Goal: Task Accomplishment & Management: Complete application form

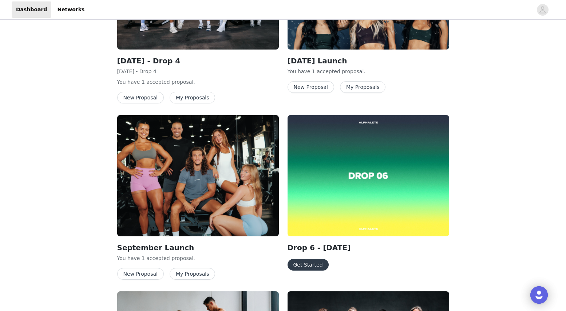
scroll to position [196, 0]
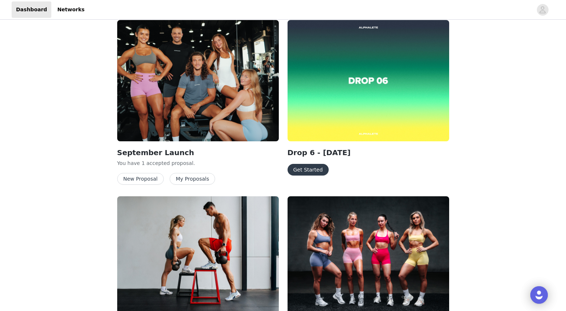
click at [304, 167] on button "Get Started" at bounding box center [307, 170] width 41 height 12
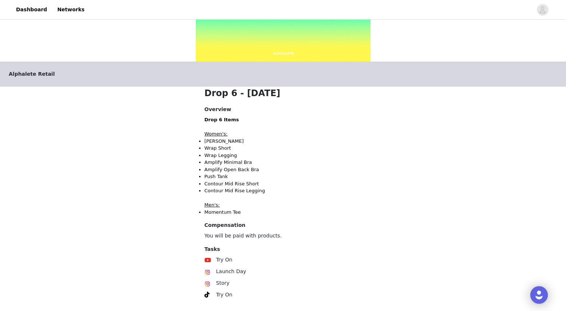
scroll to position [137, 0]
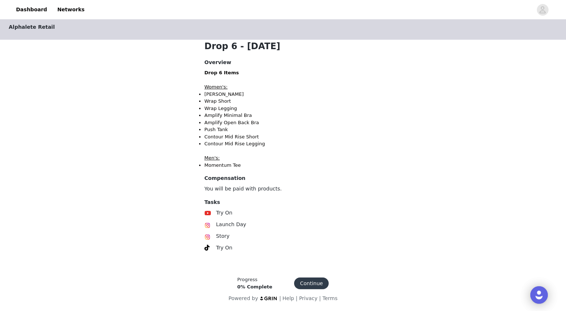
click at [309, 288] on button "Continue" at bounding box center [311, 283] width 35 height 12
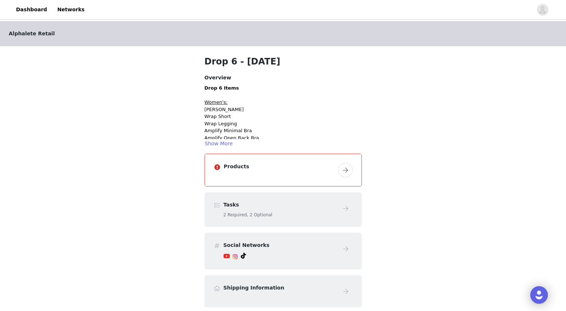
click at [348, 174] on button "button" at bounding box center [345, 170] width 15 height 15
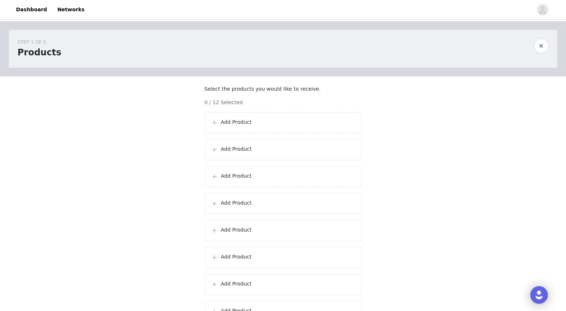
click at [253, 127] on div "Add Product" at bounding box center [283, 122] width 145 height 9
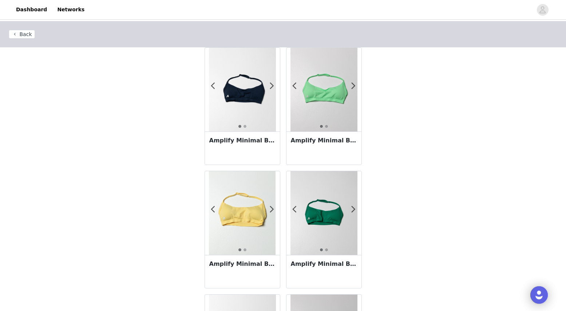
click at [356, 209] on img at bounding box center [323, 213] width 67 height 84
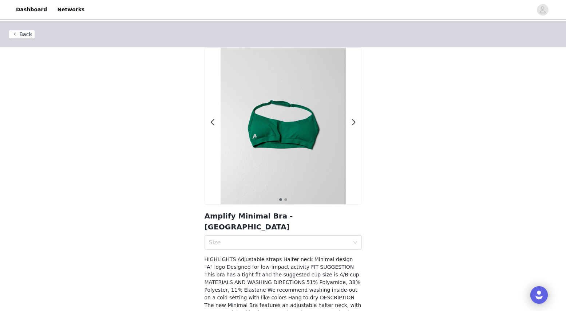
click at [28, 32] on button "Back" at bounding box center [22, 34] width 26 height 9
click at [24, 34] on button "Back" at bounding box center [22, 34] width 26 height 9
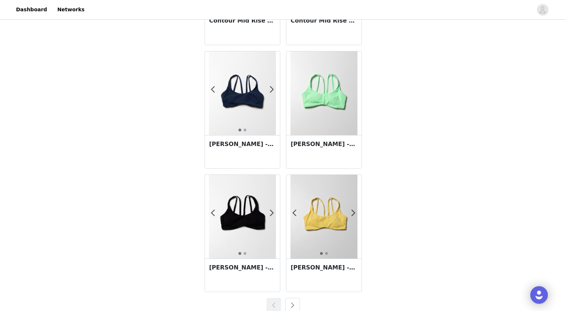
scroll to position [1240, 0]
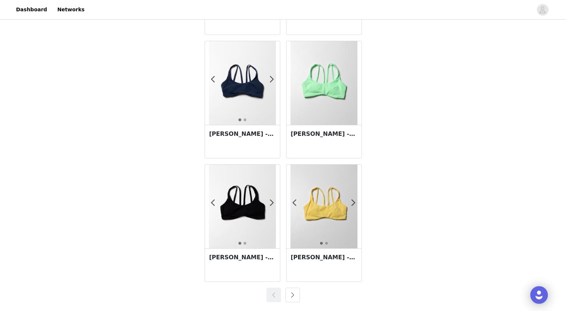
click at [292, 290] on button "button" at bounding box center [292, 294] width 15 height 15
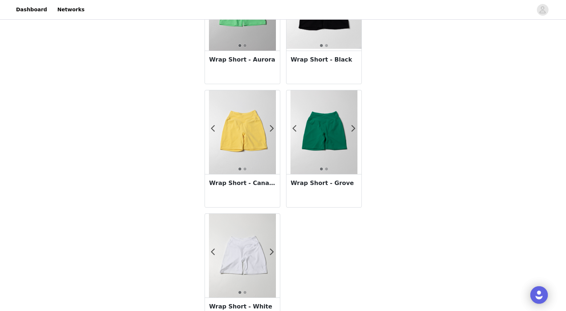
scroll to position [922, 0]
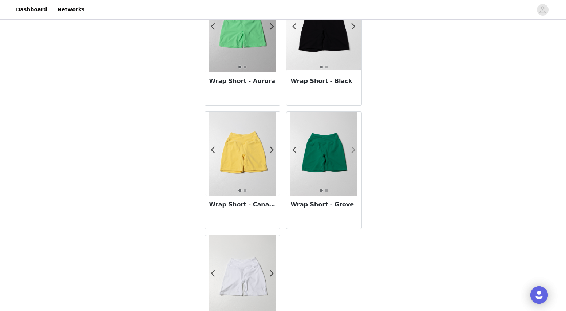
click at [351, 150] on span at bounding box center [353, 150] width 16 height 0
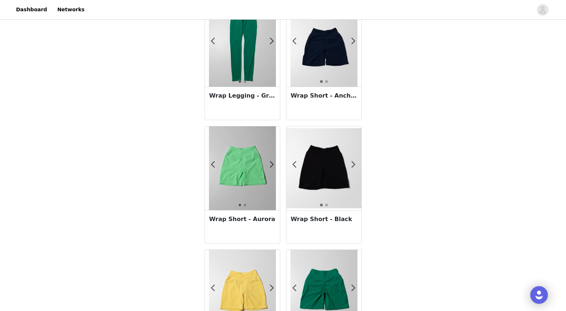
scroll to position [776, 0]
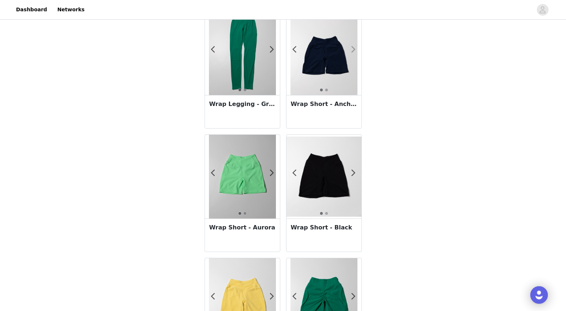
click at [354, 49] on span at bounding box center [353, 49] width 16 height 0
click at [335, 59] on img at bounding box center [323, 53] width 67 height 84
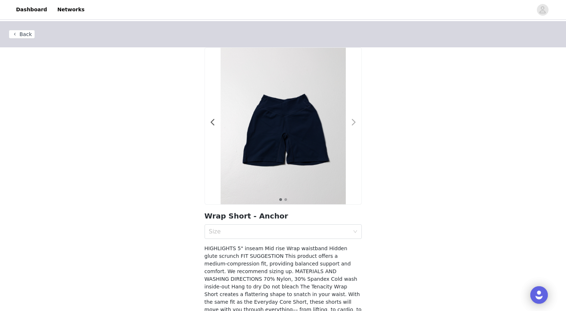
click at [348, 124] on div at bounding box center [349, 125] width 7 height 7
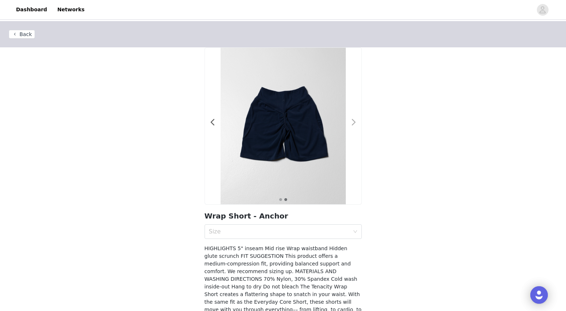
click at [348, 124] on div at bounding box center [349, 125] width 7 height 7
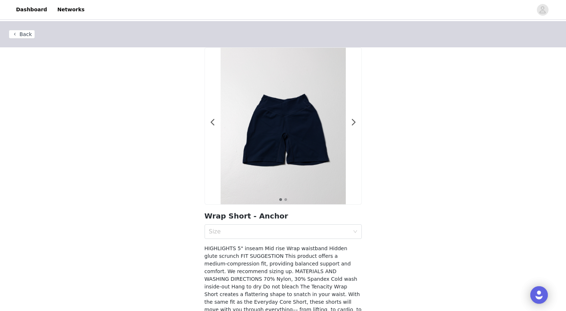
click at [31, 32] on button "Back" at bounding box center [22, 34] width 26 height 9
click at [15, 36] on button "Back" at bounding box center [22, 34] width 26 height 9
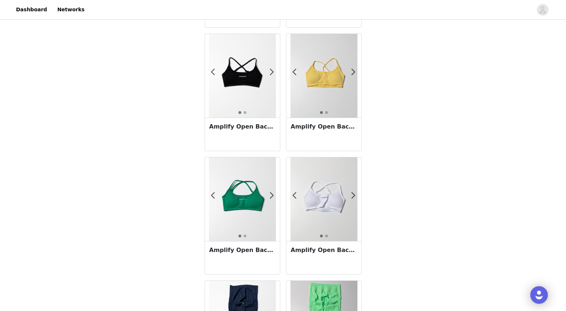
scroll to position [382, 0]
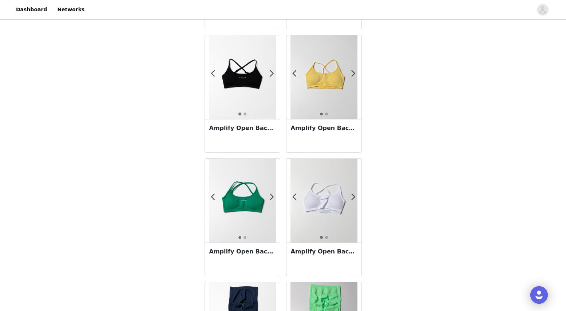
click at [241, 203] on img at bounding box center [242, 201] width 67 height 84
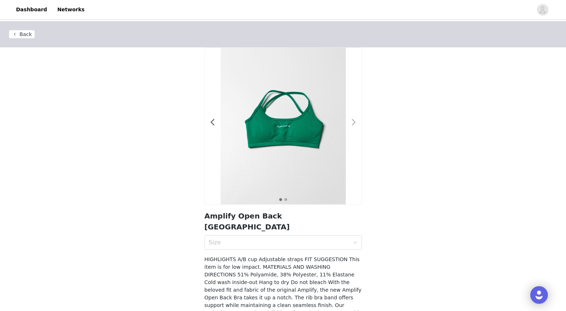
click at [355, 122] on span at bounding box center [354, 122] width 16 height 0
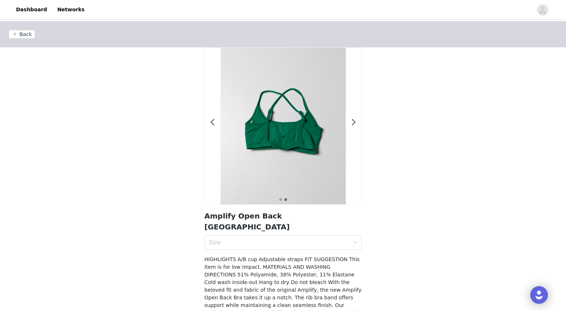
click at [17, 31] on button "Back" at bounding box center [22, 34] width 26 height 9
click at [31, 34] on button "Back" at bounding box center [22, 34] width 26 height 9
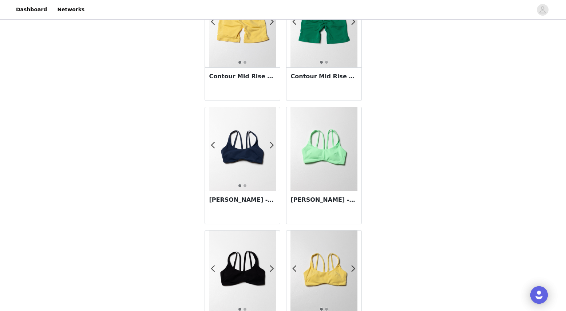
scroll to position [1169, 0]
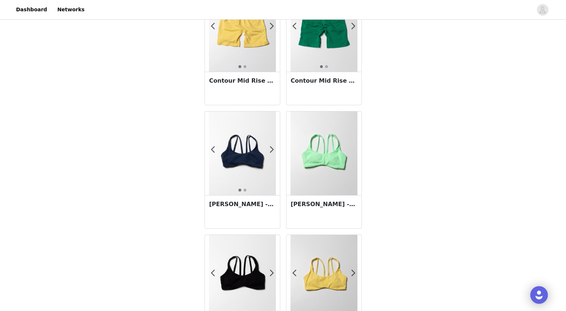
click at [239, 175] on img at bounding box center [242, 153] width 67 height 84
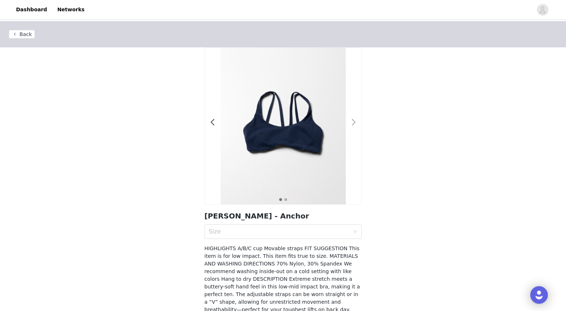
click at [350, 125] on div at bounding box center [349, 125] width 7 height 7
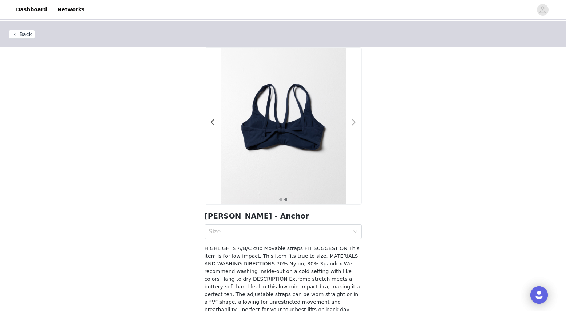
click at [351, 122] on span at bounding box center [354, 122] width 16 height 0
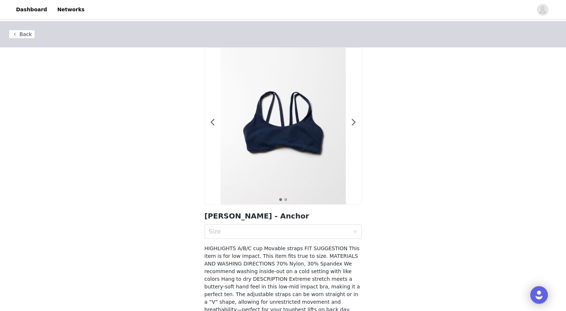
click at [12, 32] on button "Back" at bounding box center [22, 34] width 26 height 9
click at [23, 38] on button "Back" at bounding box center [22, 34] width 26 height 9
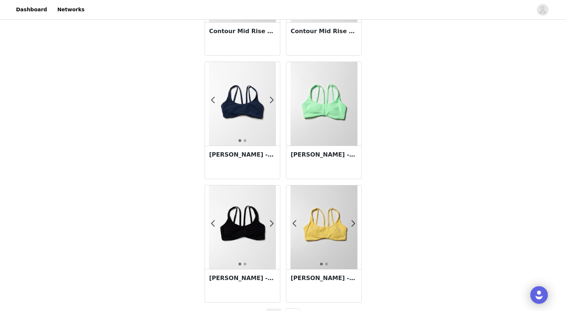
scroll to position [1240, 0]
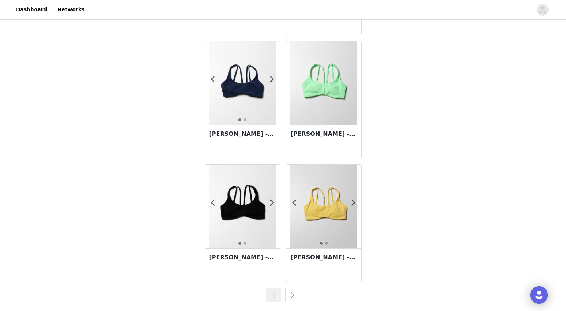
click at [288, 295] on button "button" at bounding box center [292, 294] width 15 height 15
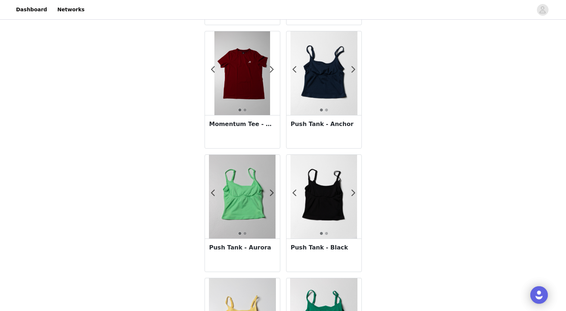
scroll to position [139, 0]
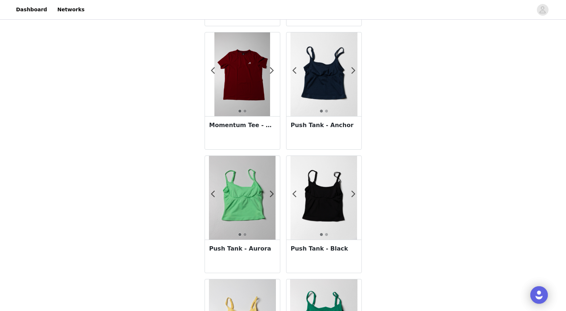
click at [320, 81] on img at bounding box center [323, 74] width 67 height 84
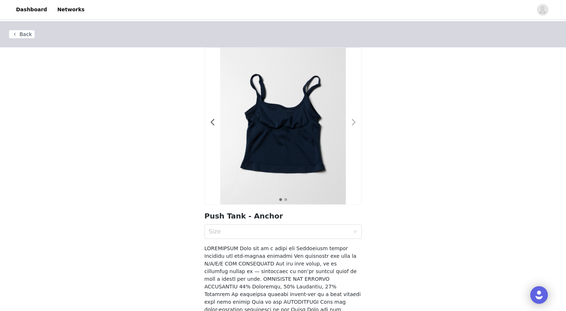
click at [353, 122] on span at bounding box center [354, 122] width 16 height 0
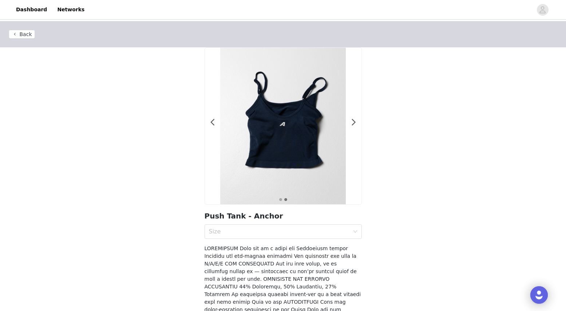
click at [28, 36] on button "Back" at bounding box center [22, 34] width 26 height 9
click at [16, 32] on button "Back" at bounding box center [22, 34] width 26 height 9
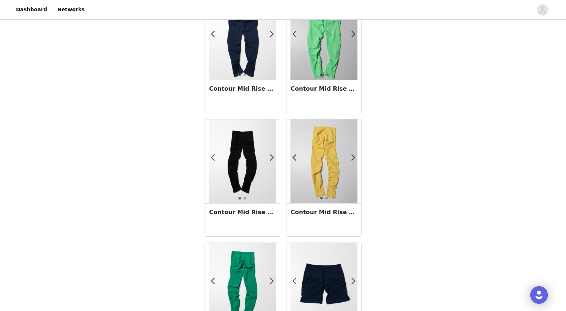
scroll to position [633, 0]
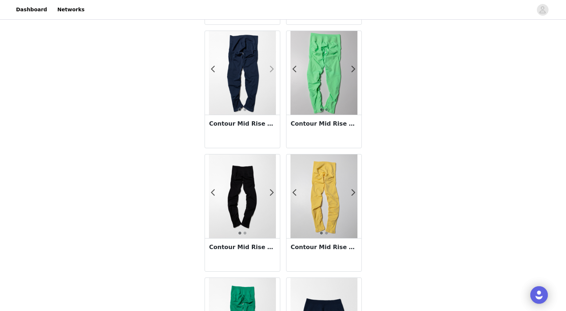
click at [274, 69] on span at bounding box center [272, 69] width 16 height 0
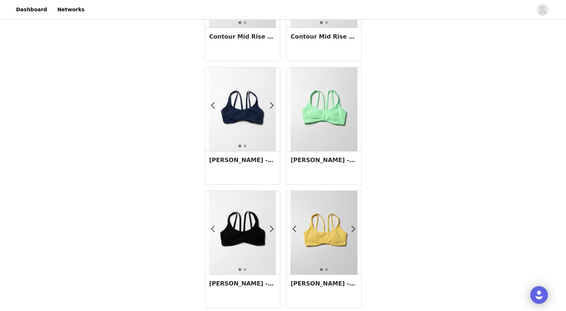
scroll to position [1240, 0]
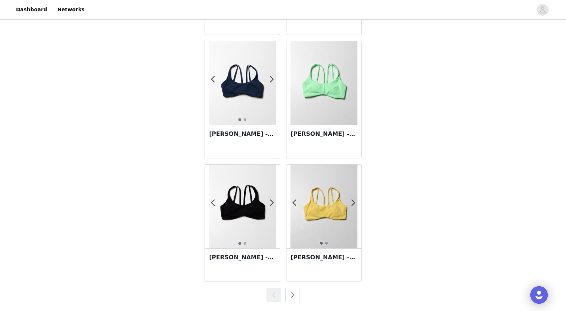
click at [292, 286] on div "1 2 [PERSON_NAME] - Canary Yellow" at bounding box center [323, 225] width 81 height 123
click at [292, 293] on button "button" at bounding box center [292, 294] width 15 height 15
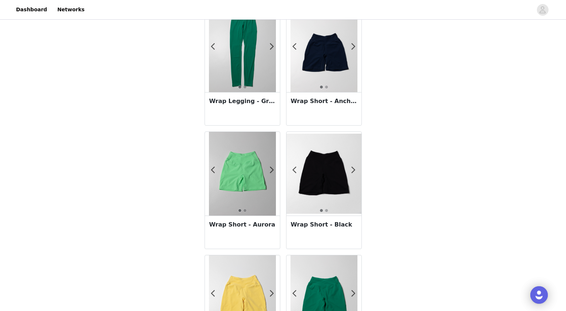
scroll to position [775, 0]
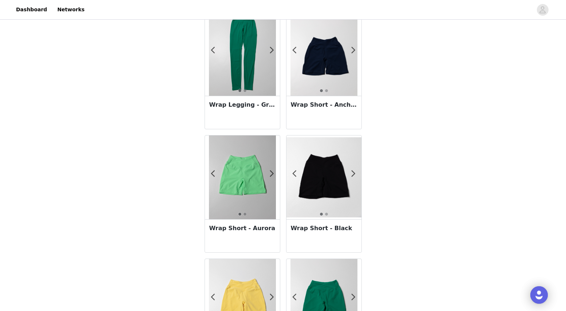
click at [244, 181] on img at bounding box center [242, 177] width 67 height 84
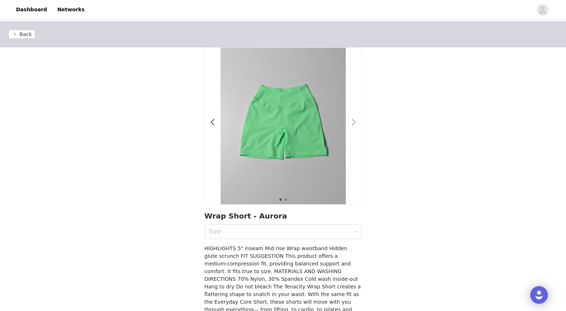
click at [351, 122] on span at bounding box center [354, 122] width 16 height 0
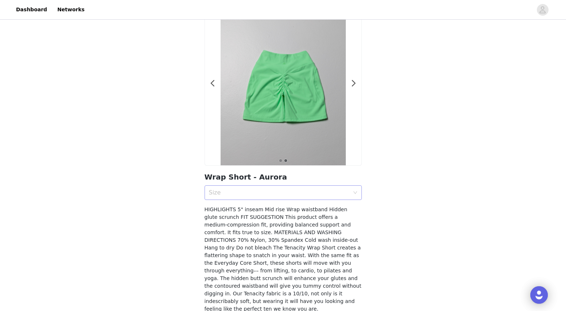
scroll to position [47, 0]
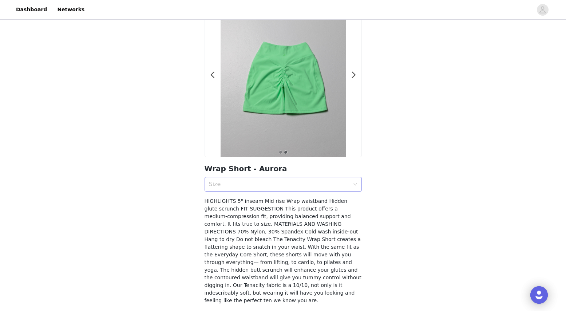
click at [272, 189] on div "Size" at bounding box center [281, 184] width 144 height 14
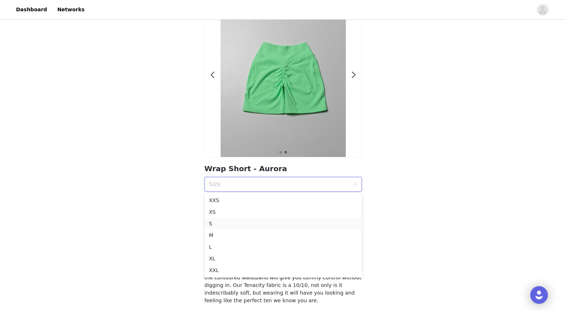
click at [232, 223] on div "S" at bounding box center [283, 223] width 148 height 8
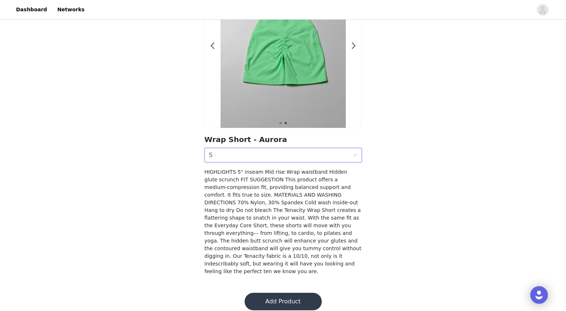
scroll to position [77, 0]
click at [286, 295] on button "Add Product" at bounding box center [282, 300] width 77 height 17
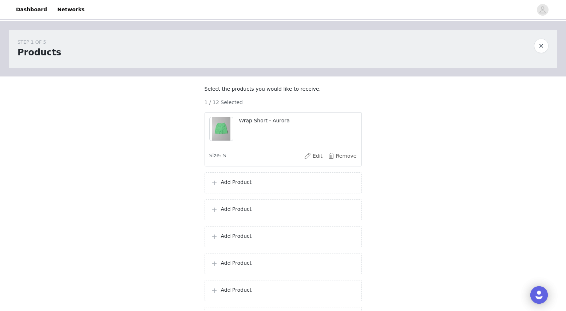
click at [269, 186] on p "Add Product" at bounding box center [288, 182] width 135 height 8
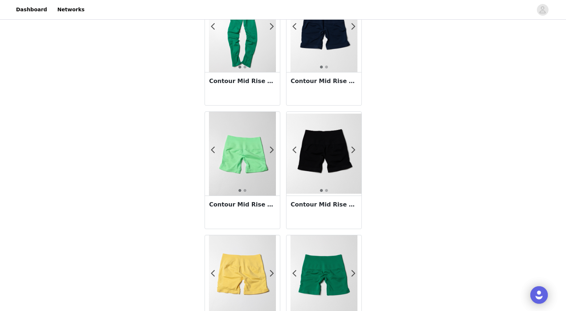
scroll to position [1033, 0]
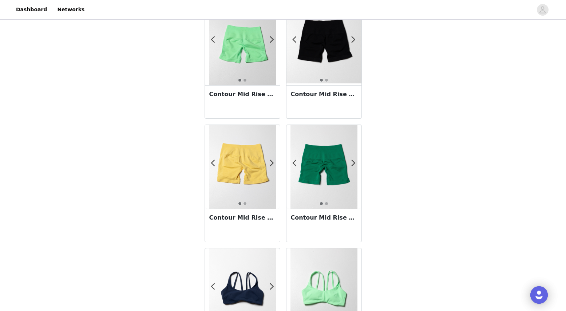
click at [308, 273] on img at bounding box center [323, 290] width 67 height 84
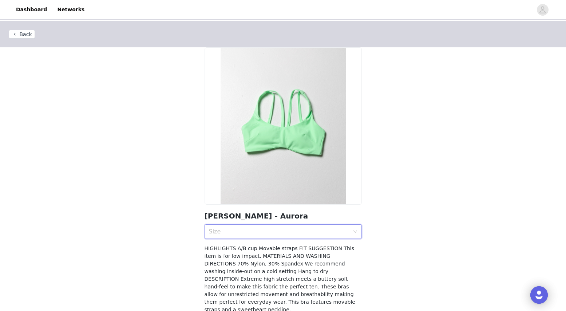
click at [255, 238] on div "Size" at bounding box center [281, 231] width 144 height 14
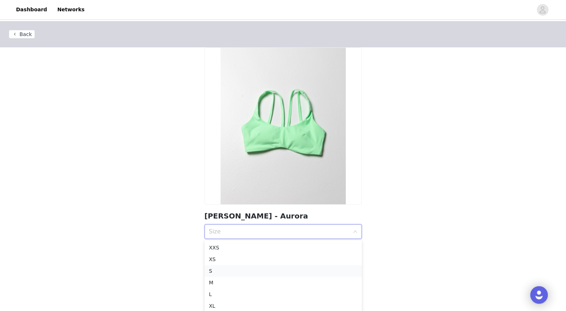
click at [242, 270] on div "S" at bounding box center [283, 271] width 148 height 8
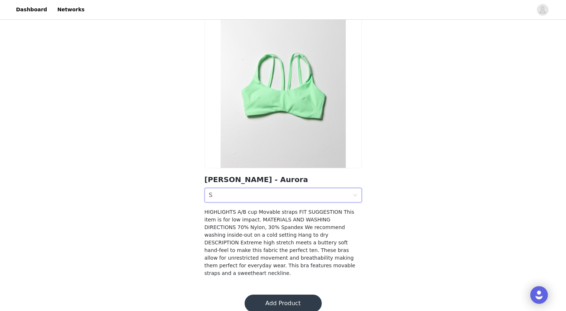
scroll to position [39, 0]
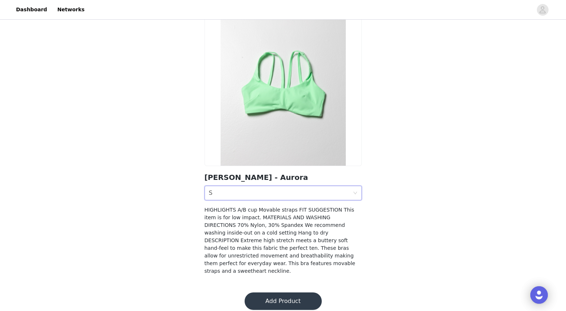
click at [270, 292] on button "Add Product" at bounding box center [282, 300] width 77 height 17
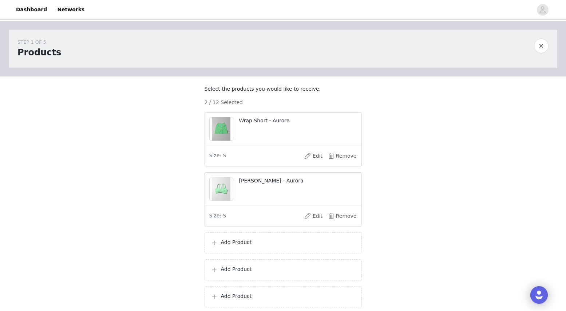
click at [239, 246] on p "Add Product" at bounding box center [288, 242] width 135 height 8
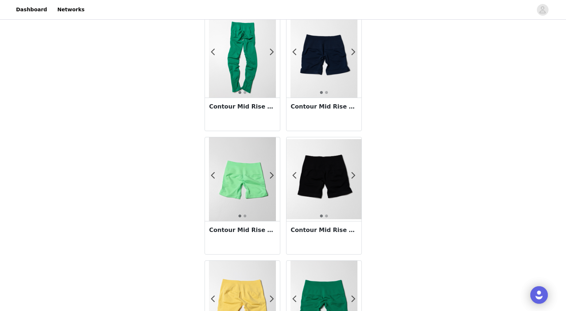
scroll to position [897, 0]
click at [312, 174] on img at bounding box center [323, 179] width 75 height 80
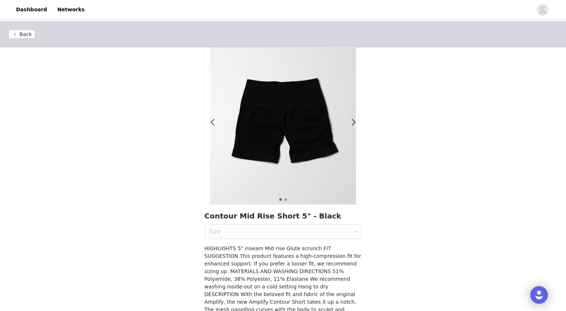
click at [23, 35] on button "Back" at bounding box center [22, 34] width 26 height 9
click at [22, 32] on button "Back" at bounding box center [22, 34] width 26 height 9
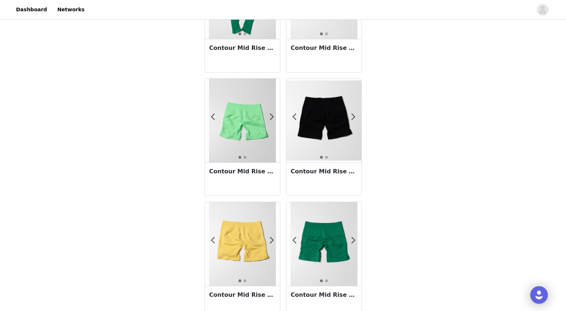
scroll to position [1023, 0]
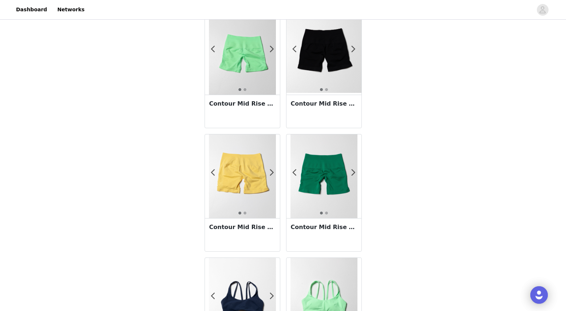
click at [309, 188] on img at bounding box center [323, 176] width 67 height 84
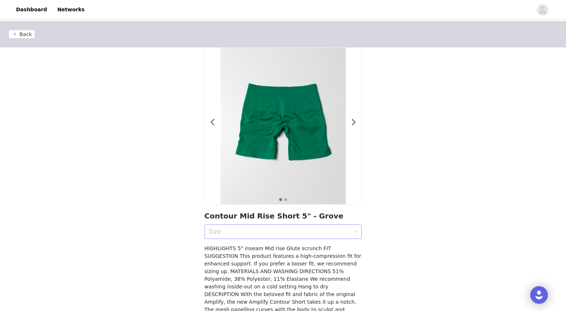
click at [296, 234] on div "Size" at bounding box center [279, 231] width 140 height 7
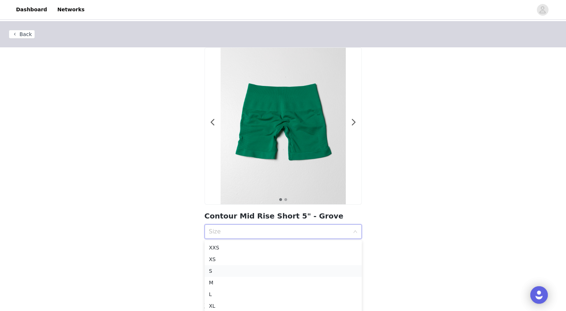
click at [290, 267] on div "S" at bounding box center [283, 271] width 148 height 8
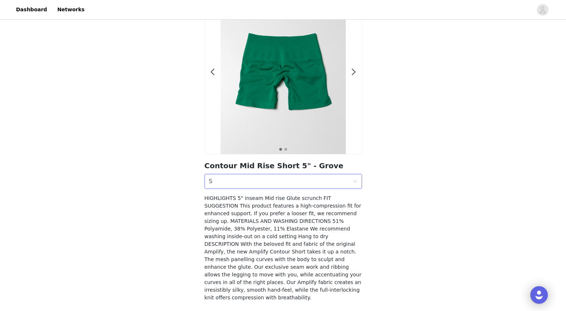
scroll to position [77, 0]
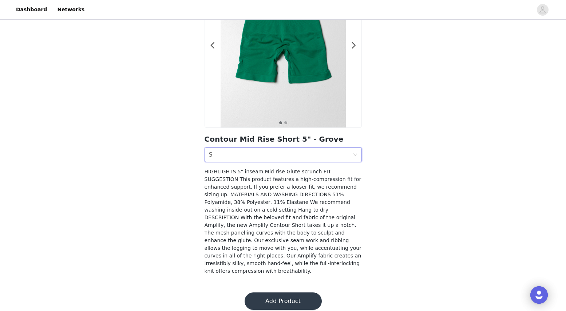
click at [290, 296] on button "Add Product" at bounding box center [282, 300] width 77 height 17
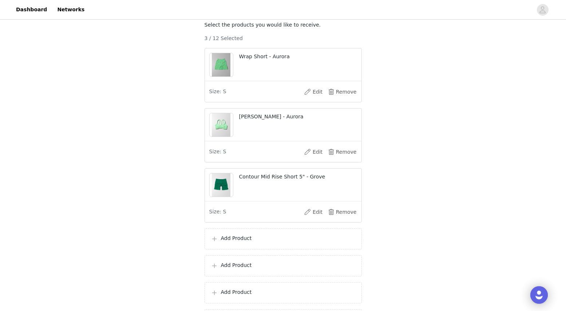
scroll to position [65, 0]
click at [255, 240] on p "Add Product" at bounding box center [288, 237] width 135 height 8
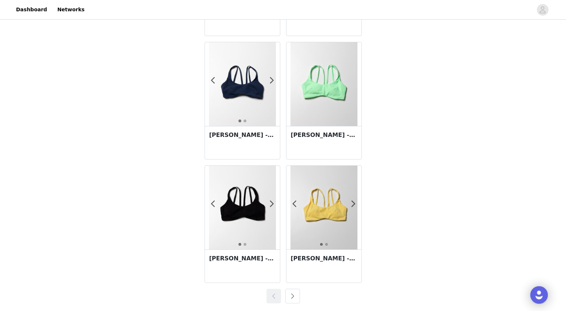
scroll to position [1240, 0]
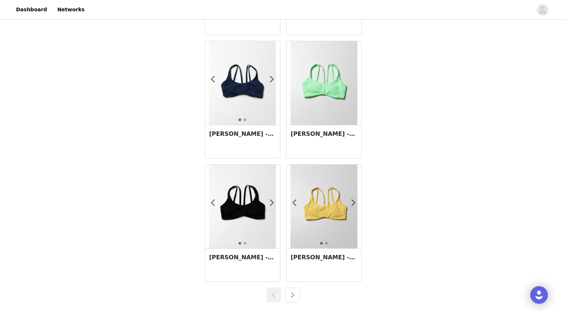
click at [294, 293] on button "button" at bounding box center [292, 294] width 15 height 15
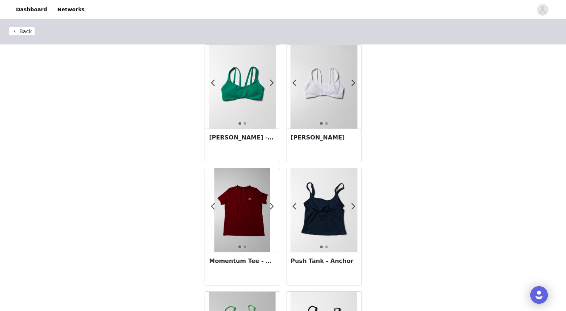
scroll to position [0, 0]
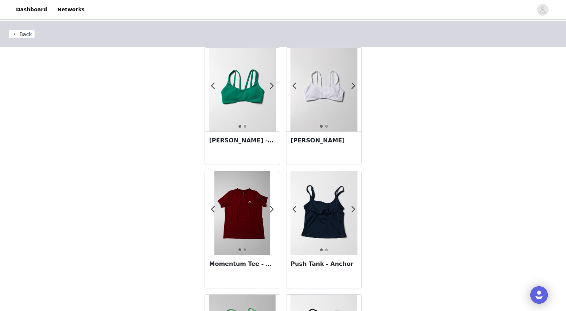
click at [228, 110] on img at bounding box center [242, 90] width 67 height 84
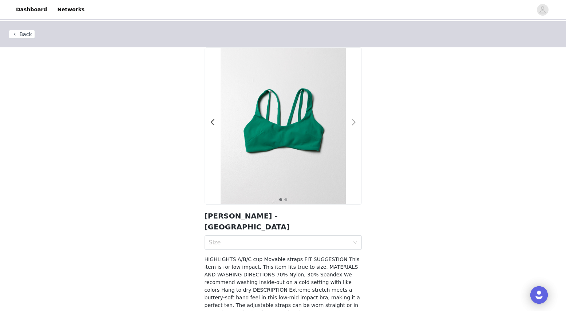
click at [354, 122] on span at bounding box center [354, 122] width 16 height 0
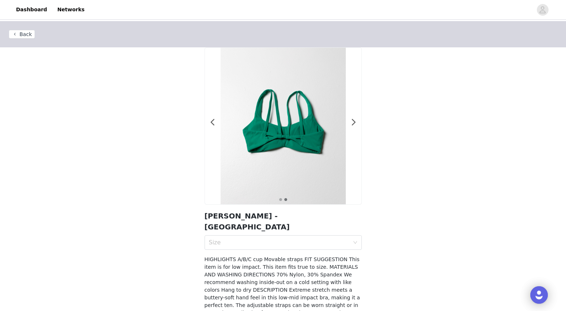
click at [17, 33] on button "Back" at bounding box center [22, 34] width 26 height 9
click at [29, 35] on button "Back" at bounding box center [22, 34] width 26 height 9
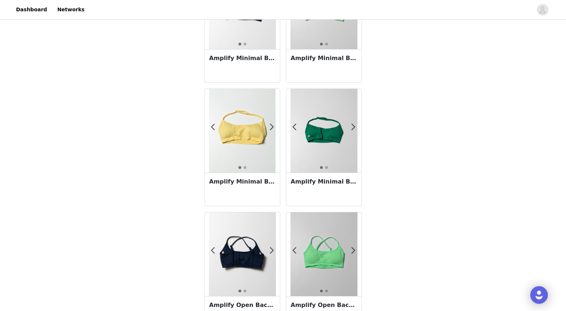
scroll to position [91, 0]
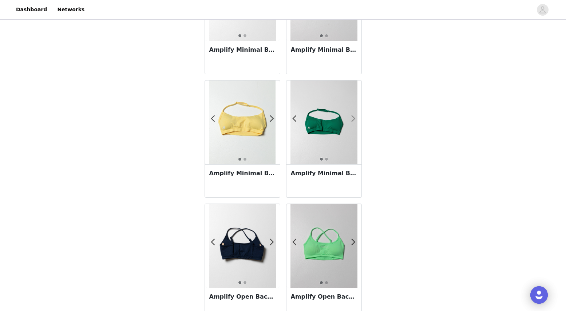
click at [354, 119] on span at bounding box center [353, 119] width 16 height 0
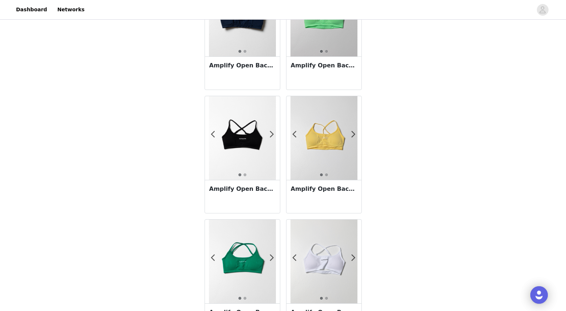
scroll to position [324, 0]
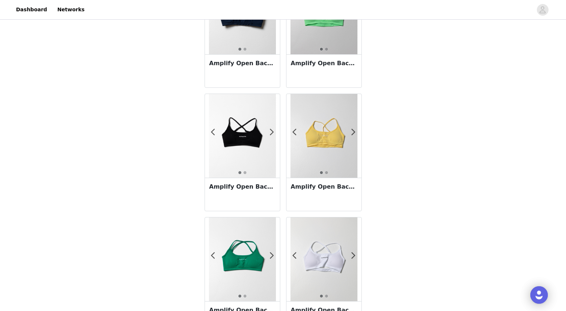
click at [239, 263] on img at bounding box center [242, 259] width 67 height 84
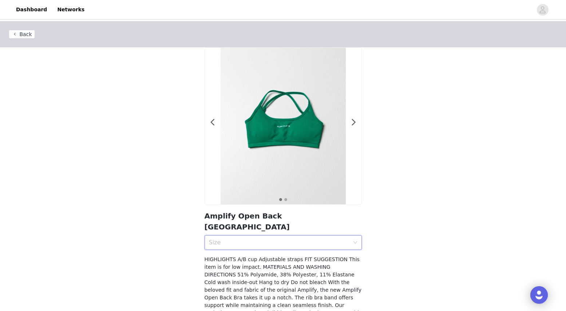
click at [258, 236] on div "Size" at bounding box center [281, 242] width 144 height 14
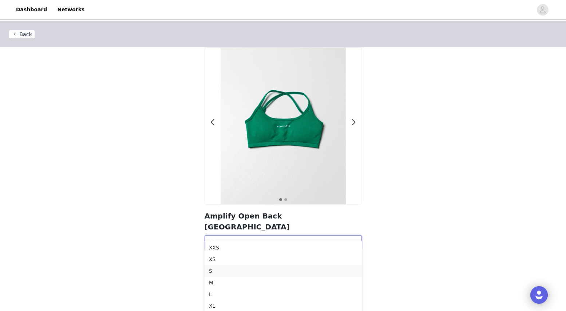
click at [242, 271] on div "S" at bounding box center [283, 271] width 148 height 8
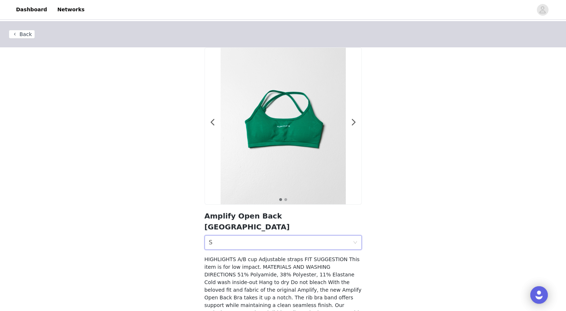
scroll to position [54, 0]
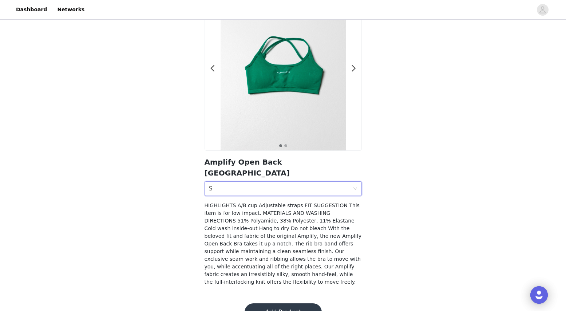
click at [265, 303] on button "Add Product" at bounding box center [282, 311] width 77 height 17
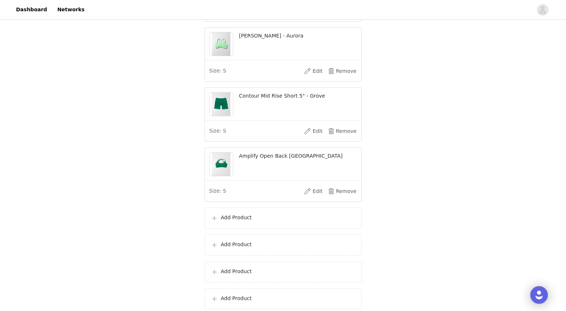
scroll to position [149, 0]
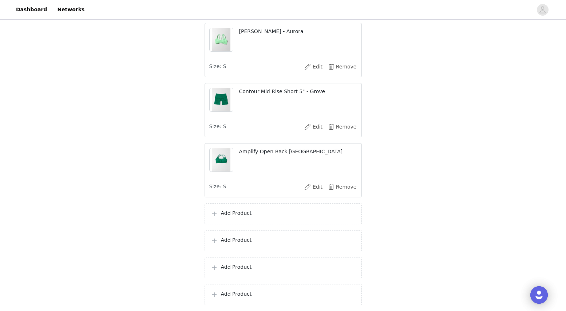
click at [256, 217] on p "Add Product" at bounding box center [288, 213] width 135 height 8
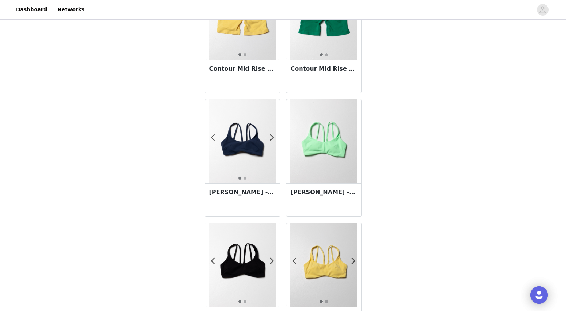
scroll to position [1240, 0]
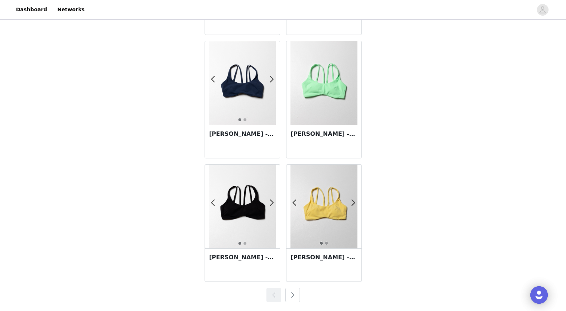
click at [287, 290] on button "button" at bounding box center [292, 294] width 15 height 15
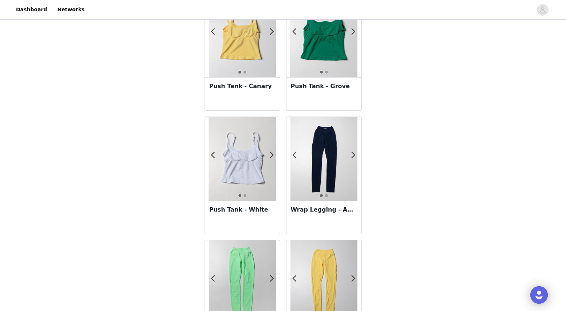
scroll to position [430, 0]
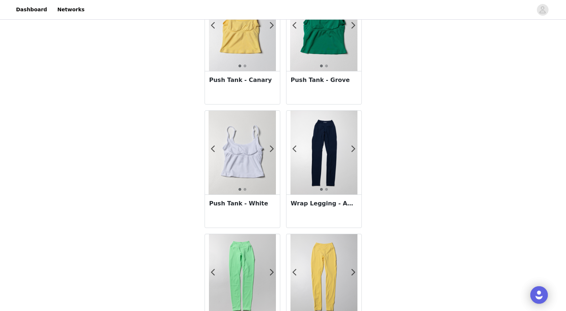
click at [310, 252] on img at bounding box center [323, 276] width 67 height 84
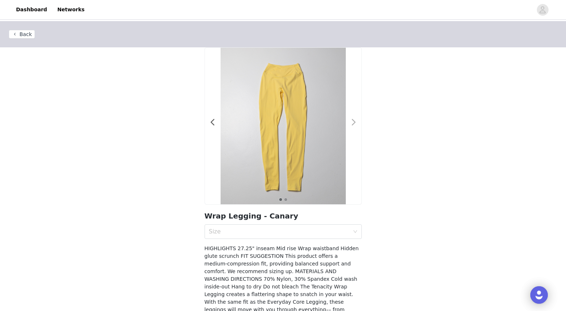
click at [354, 122] on span at bounding box center [354, 122] width 16 height 0
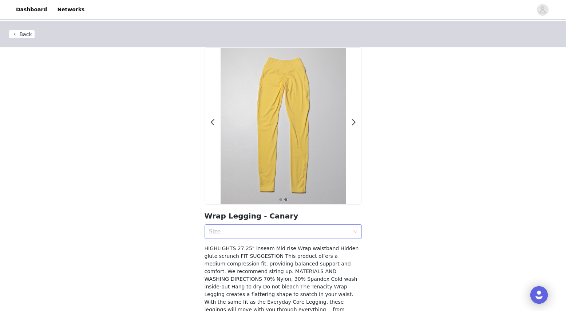
click at [259, 235] on div "Size" at bounding box center [279, 231] width 140 height 7
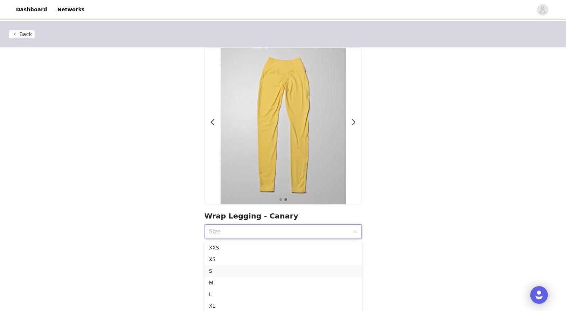
click at [244, 272] on div "S" at bounding box center [283, 271] width 148 height 8
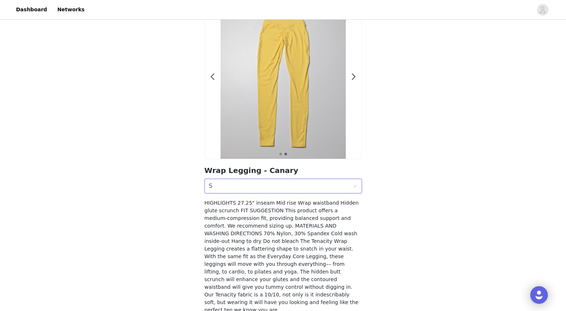
scroll to position [77, 0]
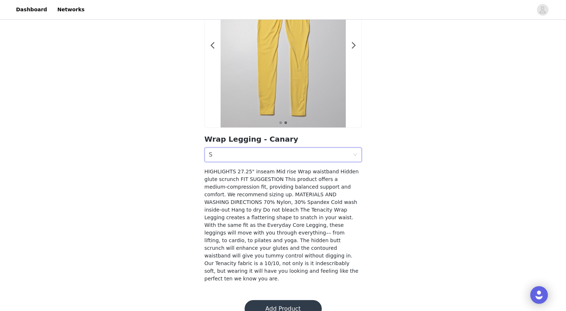
click at [261, 300] on button "Add Product" at bounding box center [282, 308] width 77 height 17
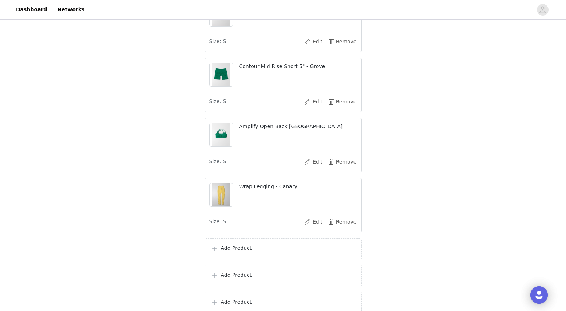
scroll to position [209, 0]
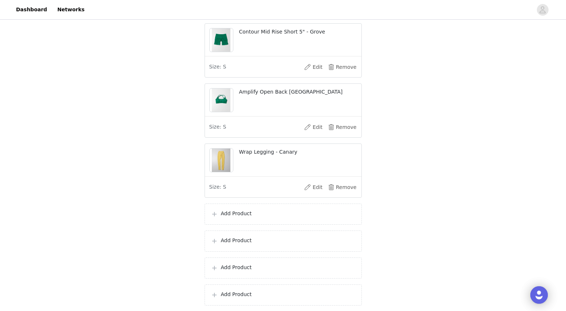
click at [235, 217] on p "Add Product" at bounding box center [288, 213] width 135 height 8
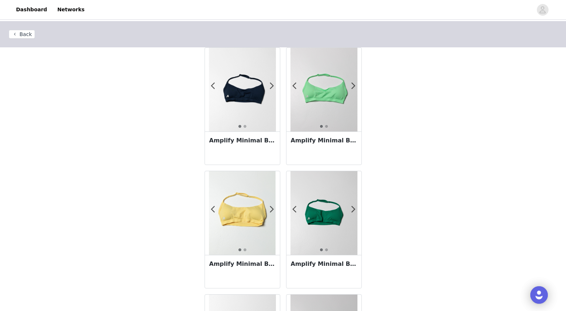
click at [235, 224] on img at bounding box center [242, 213] width 67 height 84
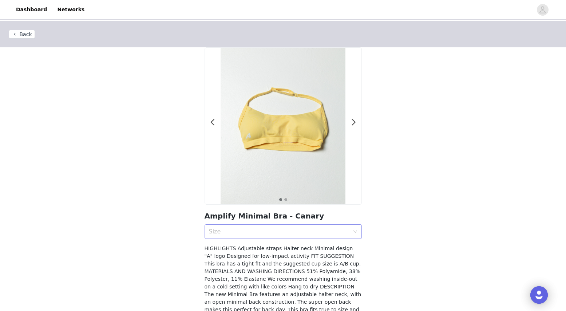
click at [252, 235] on div "Size" at bounding box center [279, 231] width 140 height 7
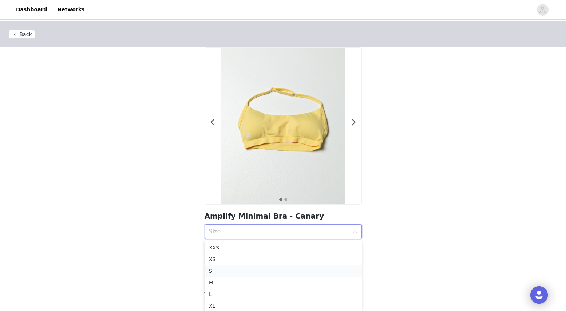
click at [241, 270] on div "S" at bounding box center [283, 271] width 148 height 8
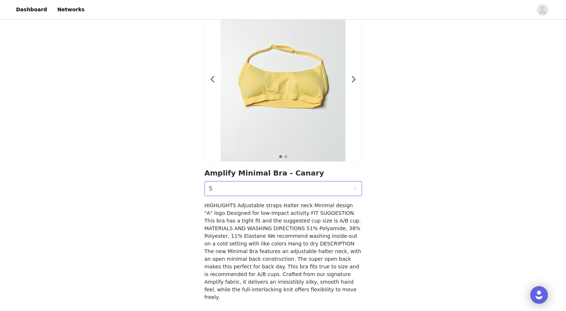
scroll to position [69, 0]
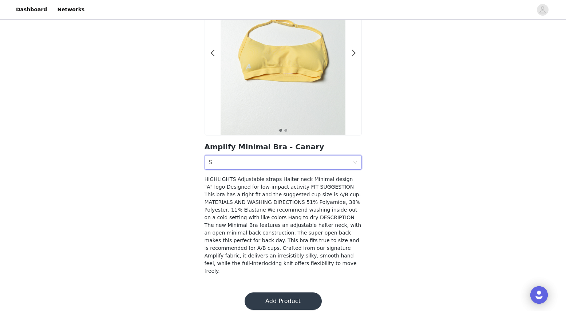
click at [278, 297] on button "Add Product" at bounding box center [282, 300] width 77 height 17
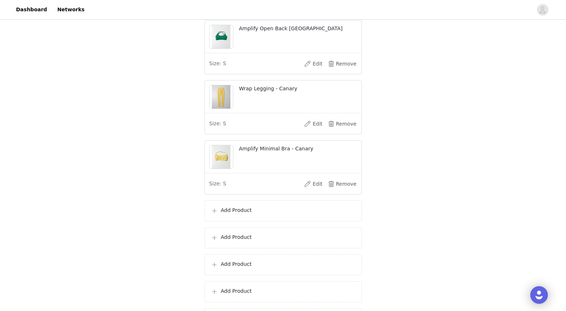
scroll to position [288, 0]
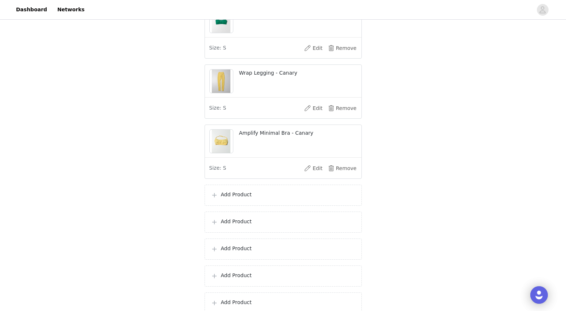
click at [225, 198] on p "Add Product" at bounding box center [288, 195] width 135 height 8
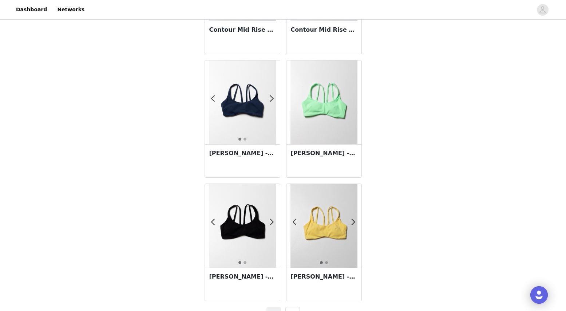
scroll to position [1240, 0]
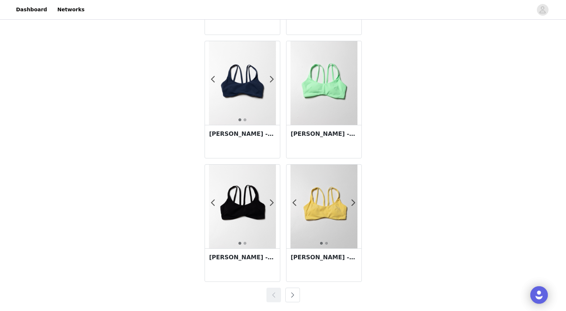
click at [292, 296] on button "button" at bounding box center [292, 294] width 15 height 15
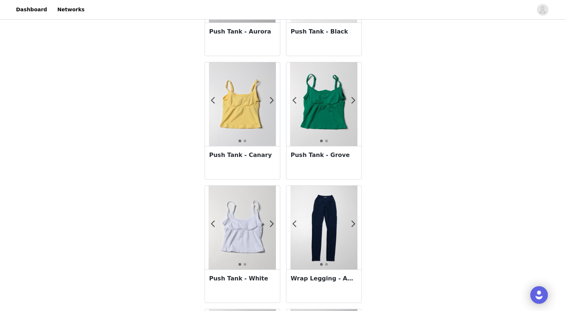
scroll to position [362, 0]
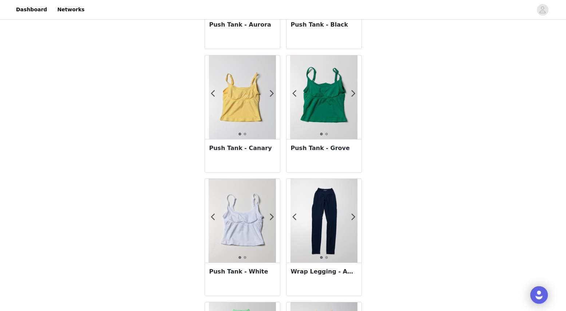
click at [234, 110] on img at bounding box center [242, 97] width 67 height 84
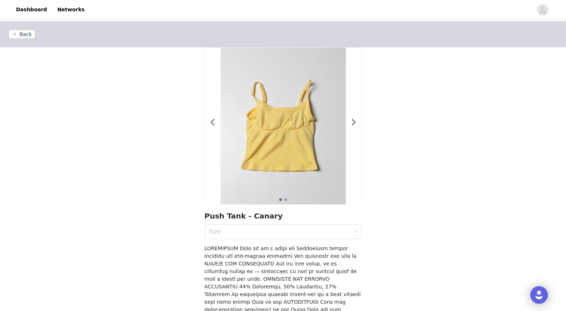
click at [349, 121] on div at bounding box center [283, 126] width 156 height 156
click at [353, 122] on span at bounding box center [354, 122] width 16 height 0
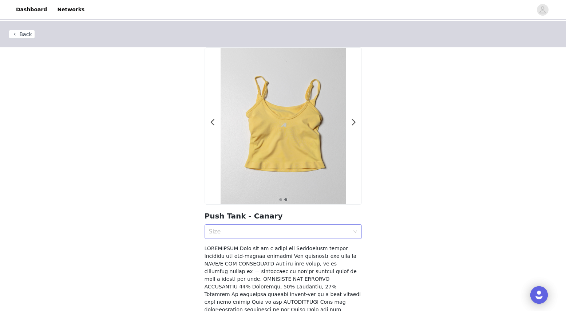
click at [303, 234] on div "Size" at bounding box center [279, 231] width 140 height 7
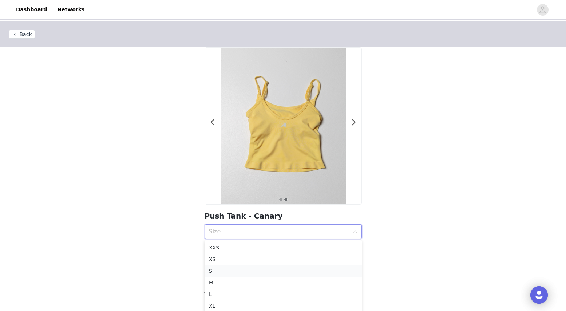
click at [243, 272] on div "S" at bounding box center [283, 271] width 148 height 8
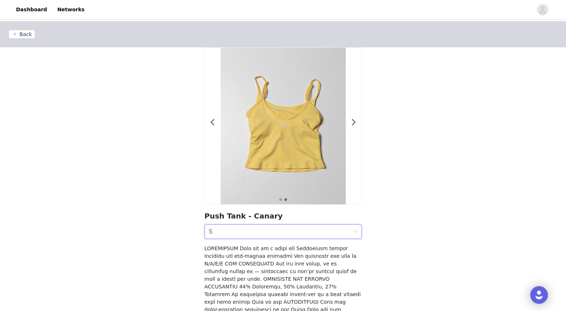
scroll to position [107, 0]
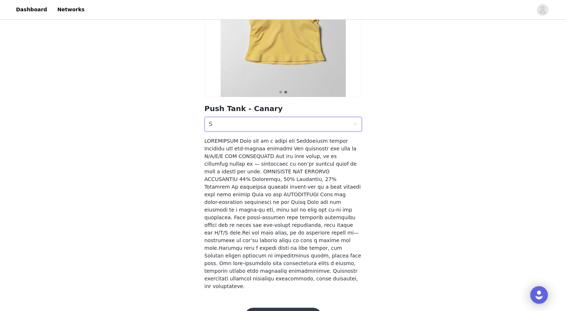
click at [264, 307] on button "Add Product" at bounding box center [282, 315] width 77 height 17
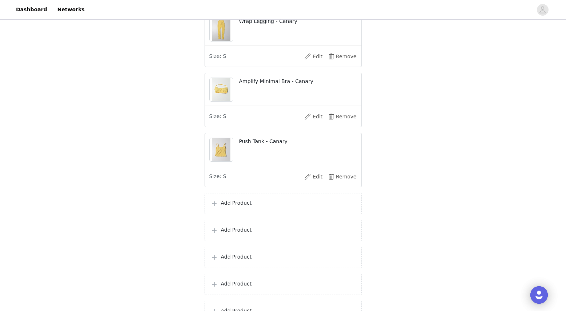
scroll to position [382, 0]
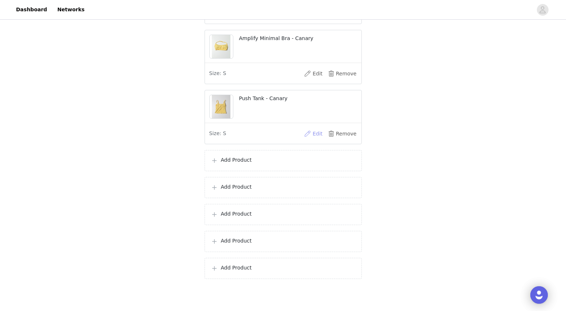
click at [310, 139] on button "Edit" at bounding box center [313, 134] width 29 height 12
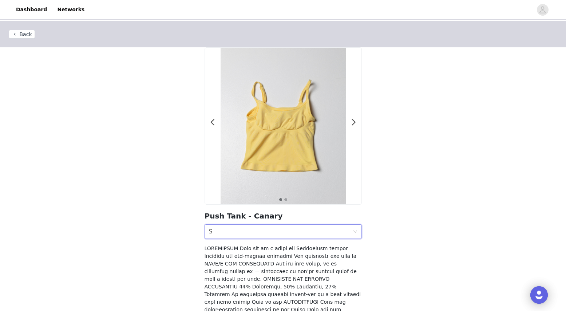
click at [262, 234] on div "Size S" at bounding box center [281, 231] width 144 height 14
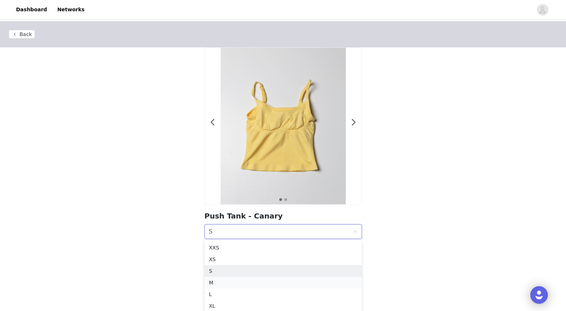
click at [236, 280] on div "M" at bounding box center [283, 282] width 148 height 8
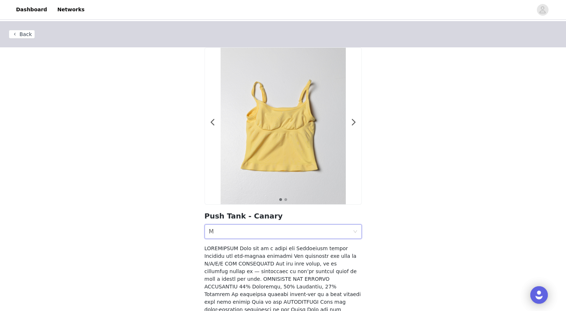
scroll to position [107, 0]
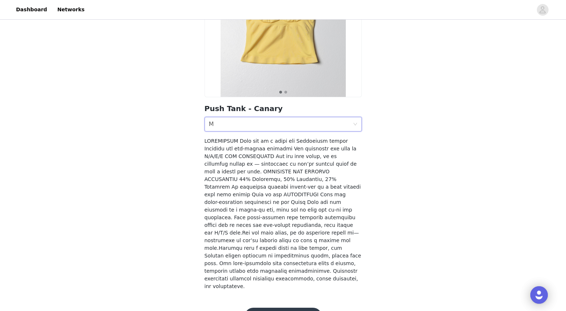
click at [276, 307] on button "Add Product" at bounding box center [282, 315] width 77 height 17
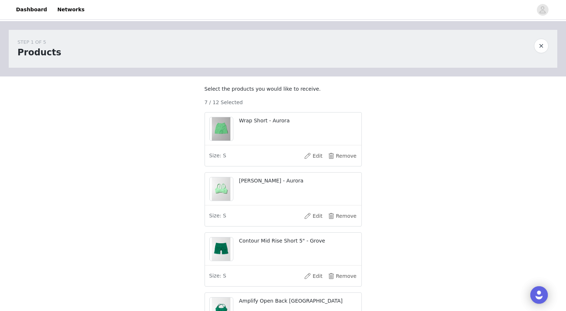
scroll to position [311, 0]
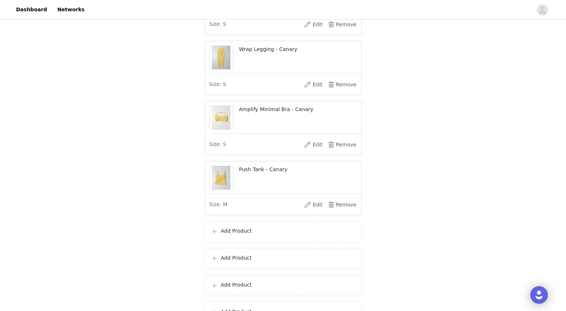
click at [233, 242] on div "Add Product" at bounding box center [282, 231] width 157 height 21
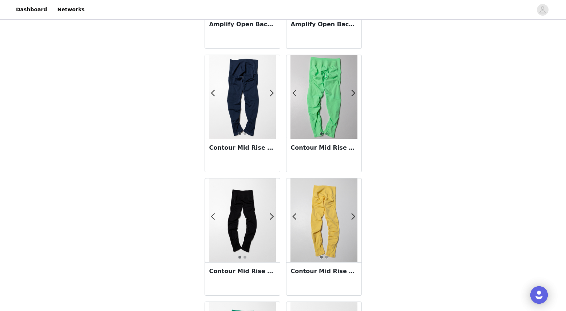
scroll to position [608, 0]
click at [352, 217] on span at bounding box center [353, 217] width 16 height 0
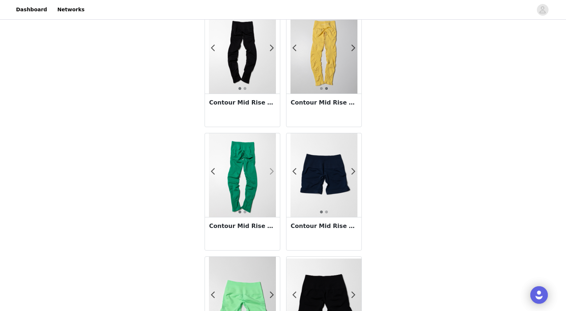
scroll to position [779, 0]
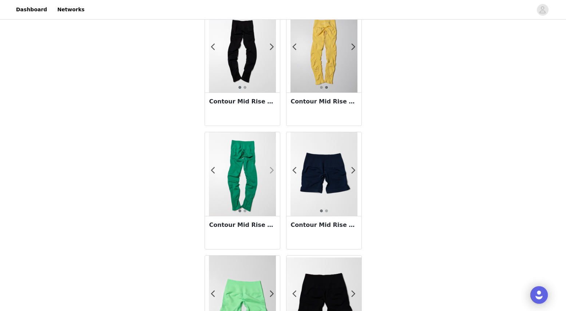
click at [272, 170] on span at bounding box center [272, 170] width 16 height 0
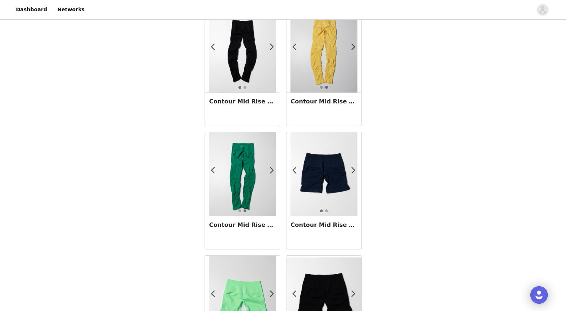
scroll to position [777, 0]
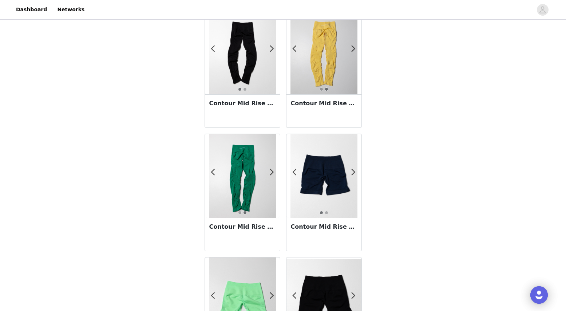
click at [248, 183] on img at bounding box center [242, 176] width 67 height 84
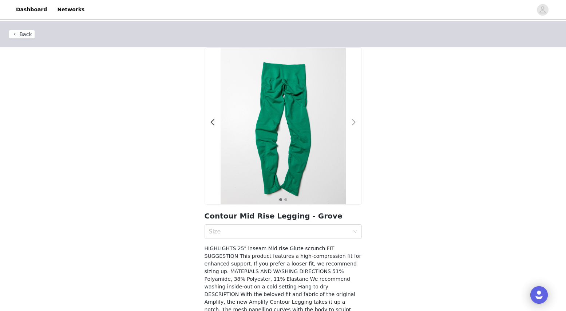
click at [352, 122] on span at bounding box center [354, 122] width 16 height 0
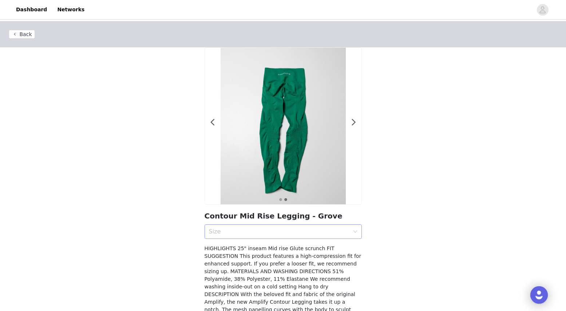
click at [288, 231] on div "Size" at bounding box center [279, 231] width 140 height 7
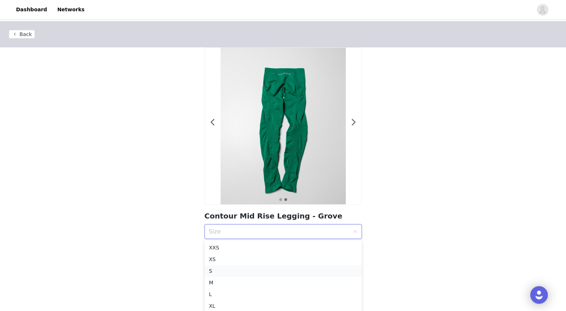
click at [228, 268] on div "S" at bounding box center [283, 271] width 148 height 8
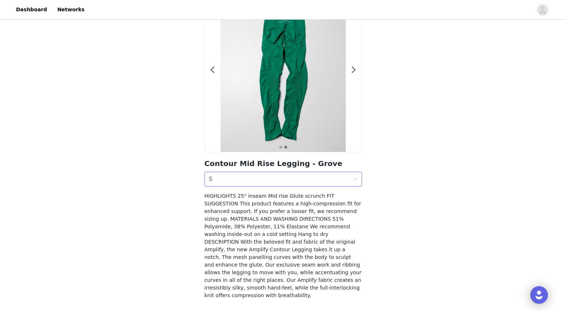
scroll to position [77, 0]
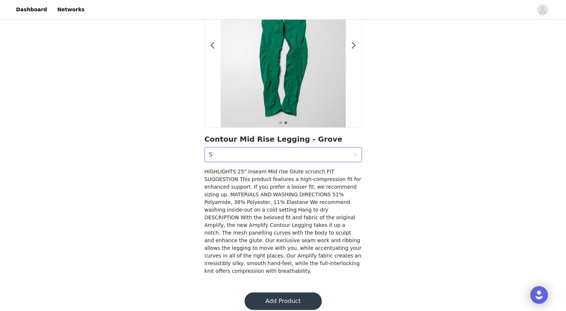
click at [281, 296] on button "Add Product" at bounding box center [282, 300] width 77 height 17
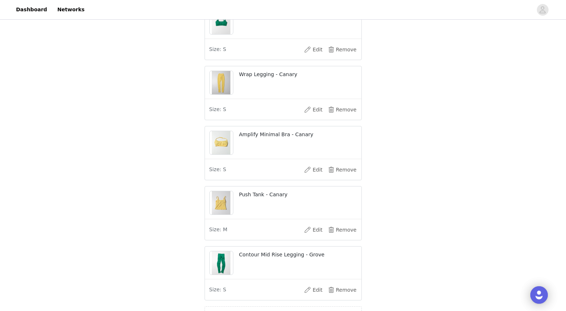
scroll to position [458, 0]
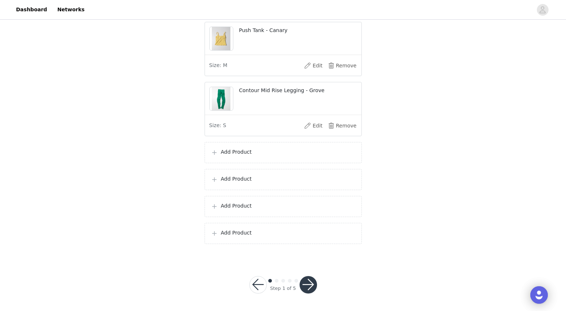
click at [240, 150] on p "Add Product" at bounding box center [288, 152] width 135 height 8
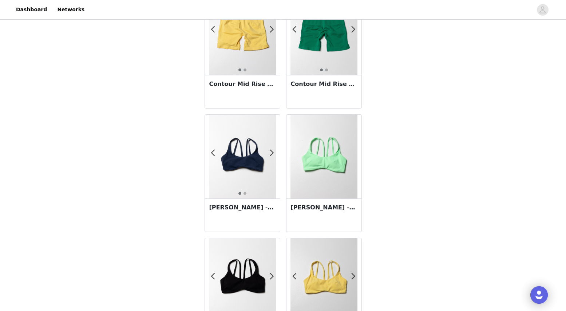
scroll to position [1240, 0]
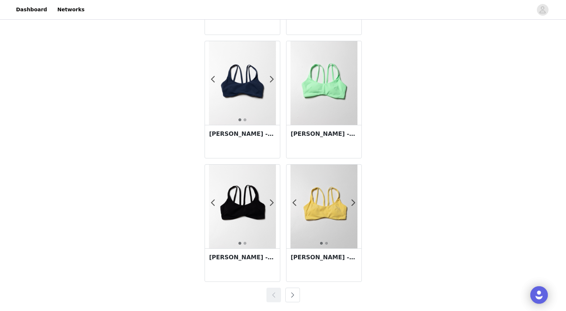
click at [291, 291] on button "button" at bounding box center [292, 294] width 15 height 15
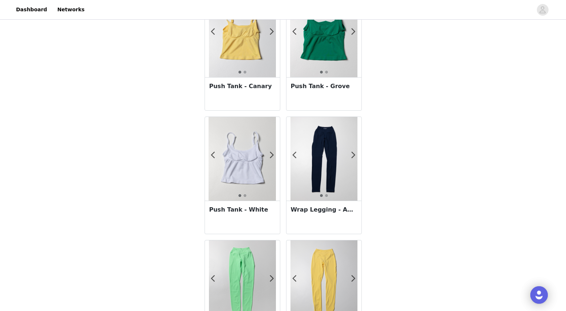
scroll to position [451, 0]
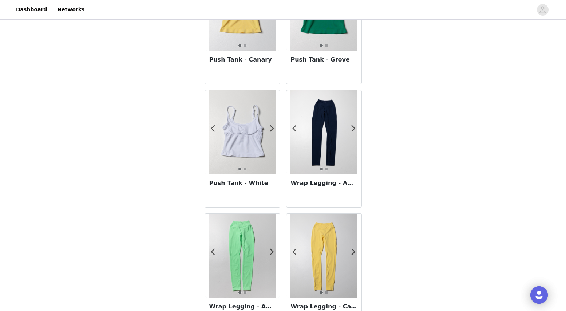
click at [316, 128] on img at bounding box center [323, 132] width 67 height 84
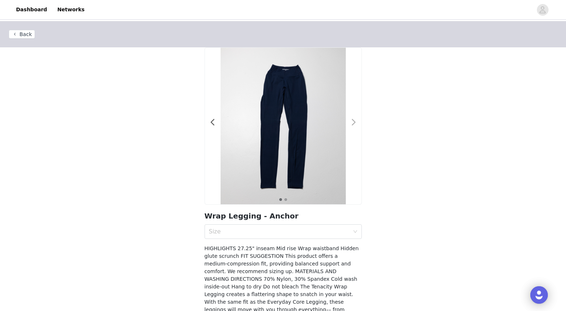
click at [352, 122] on span at bounding box center [354, 122] width 16 height 0
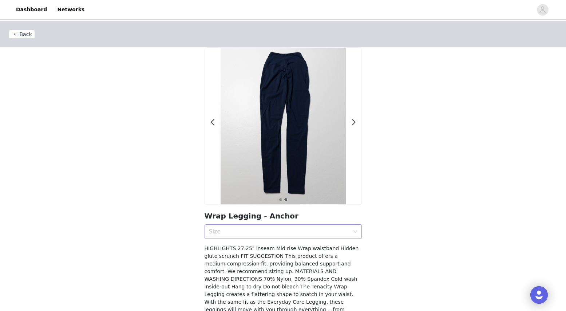
click at [256, 229] on div "Size" at bounding box center [279, 231] width 140 height 7
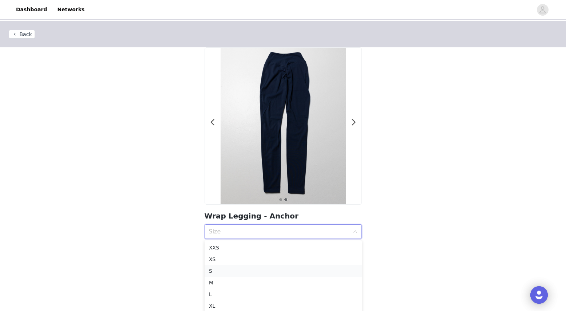
click at [244, 270] on div "S" at bounding box center [283, 271] width 148 height 8
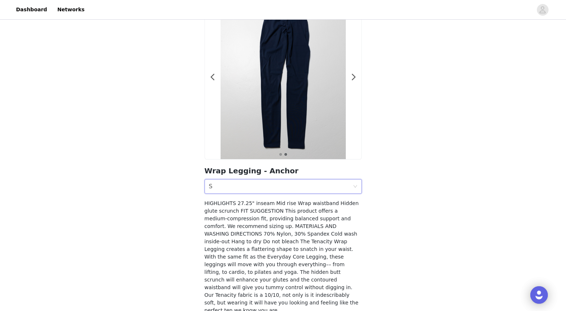
scroll to position [77, 0]
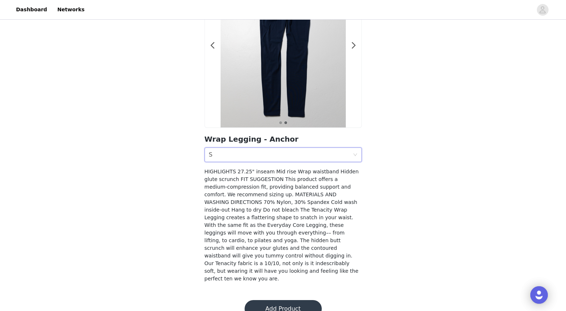
click at [268, 300] on button "Add Product" at bounding box center [282, 308] width 77 height 17
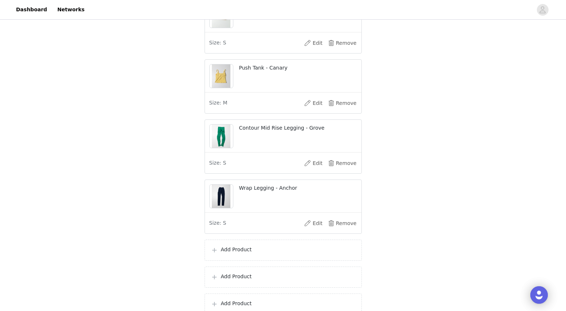
scroll to position [418, 0]
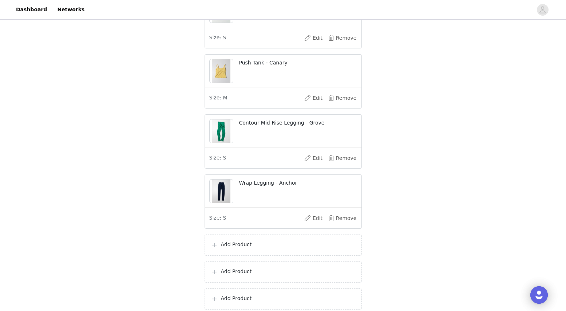
click at [233, 248] on p "Add Product" at bounding box center [288, 244] width 135 height 8
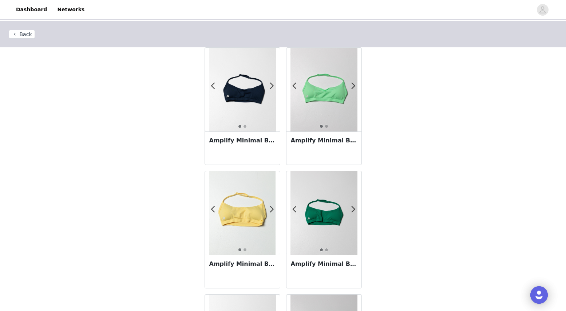
click at [256, 128] on img at bounding box center [242, 90] width 67 height 84
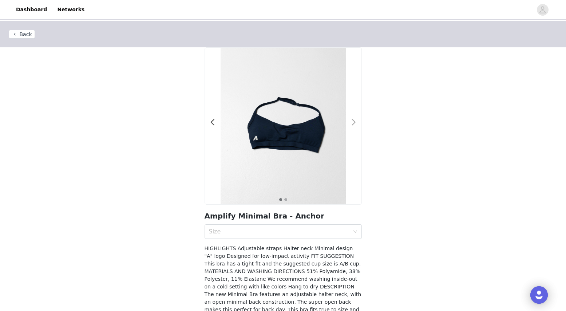
click at [354, 122] on span at bounding box center [354, 122] width 16 height 0
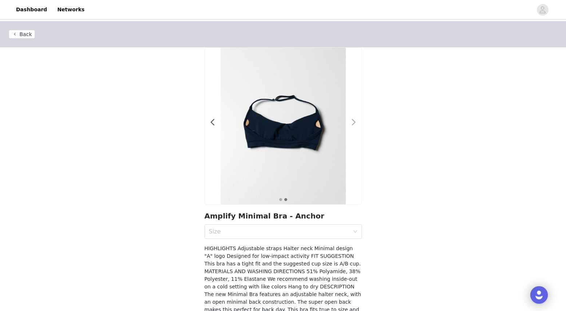
click at [353, 122] on span at bounding box center [354, 122] width 16 height 0
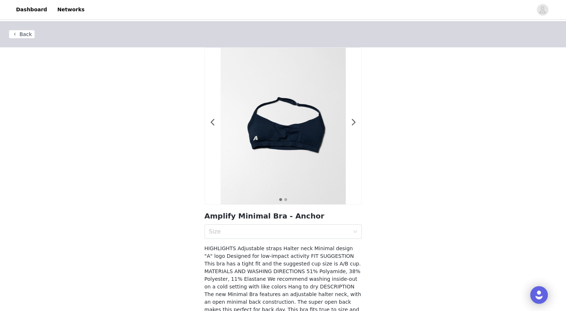
click at [25, 36] on button "Back" at bounding box center [22, 34] width 26 height 9
click at [28, 35] on button "Back" at bounding box center [22, 34] width 26 height 9
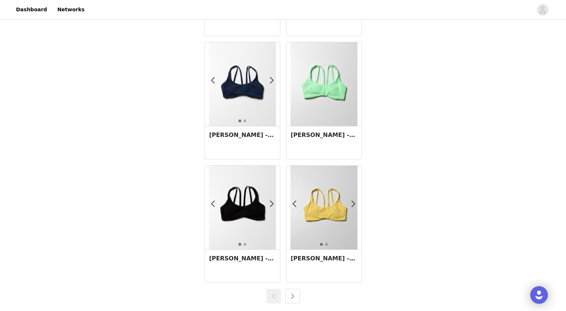
scroll to position [1240, 0]
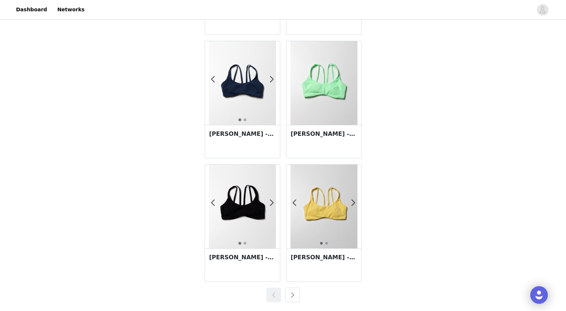
click at [291, 296] on button "button" at bounding box center [292, 294] width 15 height 15
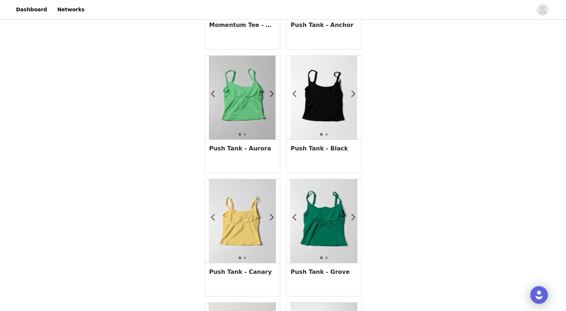
scroll to position [237, 0]
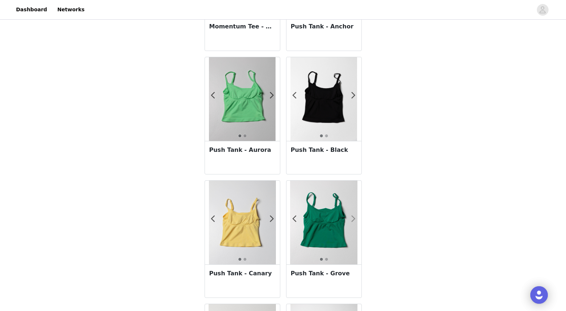
click at [352, 219] on span at bounding box center [353, 219] width 16 height 0
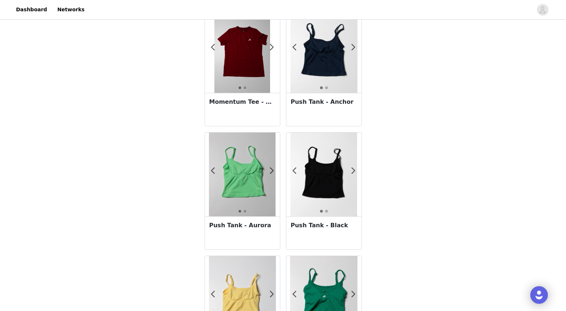
scroll to position [151, 0]
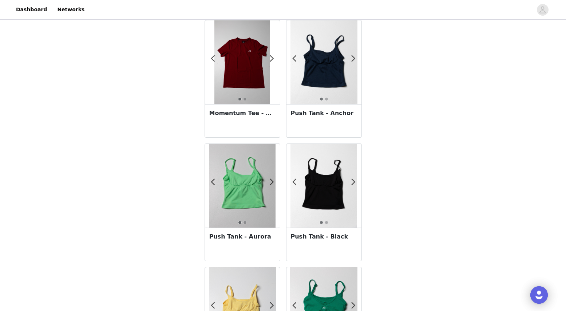
click at [319, 81] on img at bounding box center [323, 62] width 67 height 84
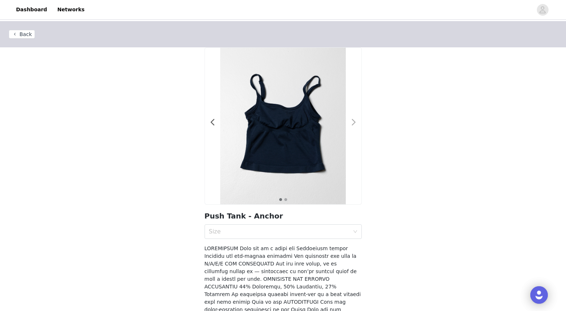
click at [356, 122] on span at bounding box center [354, 122] width 16 height 0
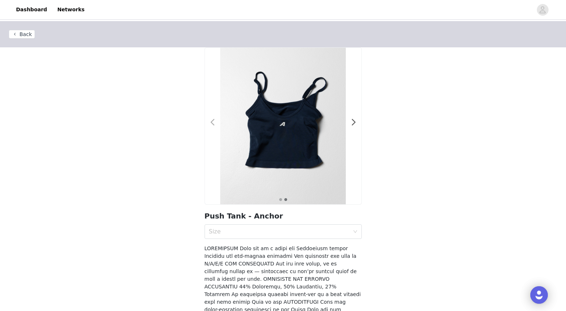
click at [212, 122] on span at bounding box center [212, 122] width 16 height 0
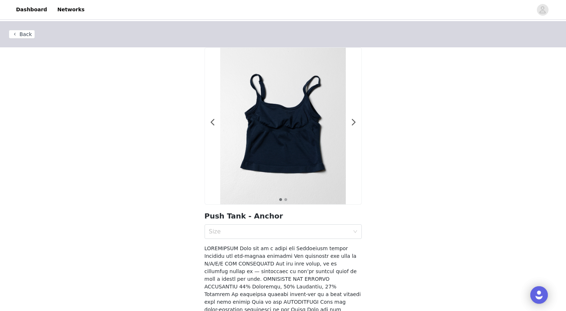
click at [25, 34] on button "Back" at bounding box center [22, 34] width 26 height 9
click at [272, 236] on div "Size" at bounding box center [281, 231] width 144 height 14
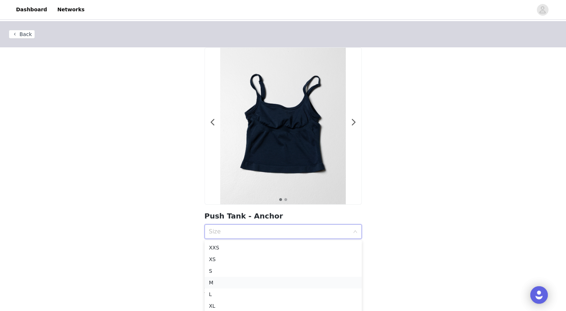
click at [249, 278] on div "M" at bounding box center [283, 282] width 148 height 8
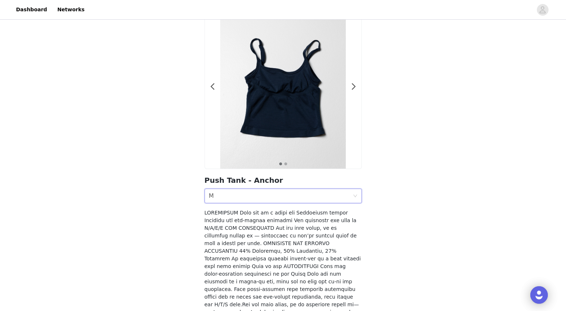
scroll to position [107, 0]
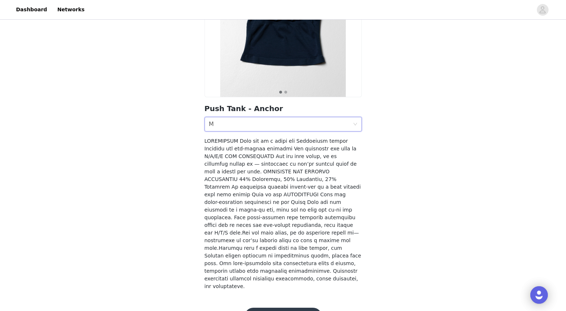
click at [258, 307] on button "Add Product" at bounding box center [282, 315] width 77 height 17
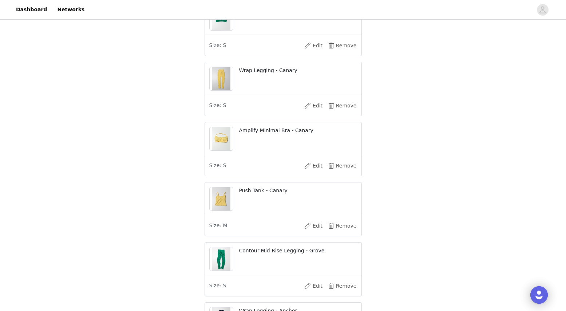
scroll to position [501, 0]
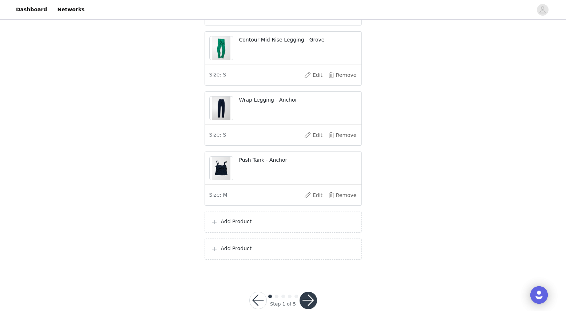
click at [224, 225] on p "Add Product" at bounding box center [288, 221] width 135 height 8
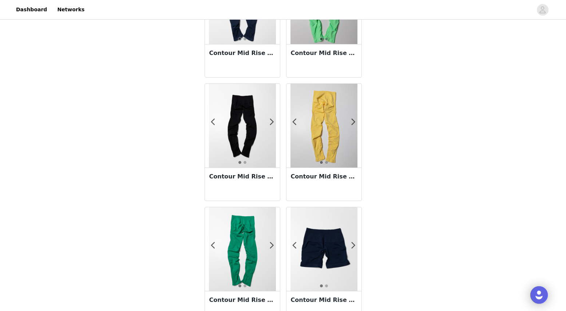
scroll to position [704, 0]
click at [350, 122] on div at bounding box center [348, 124] width 7 height 7
click at [316, 125] on img at bounding box center [323, 125] width 67 height 84
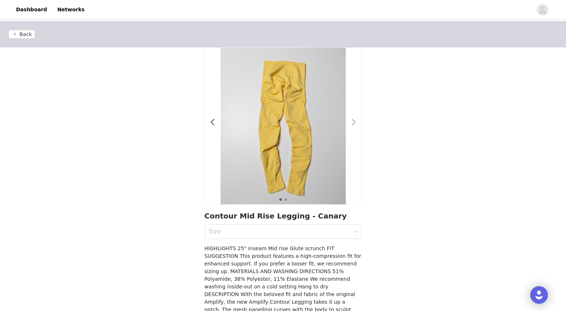
click at [351, 125] on div at bounding box center [349, 125] width 7 height 7
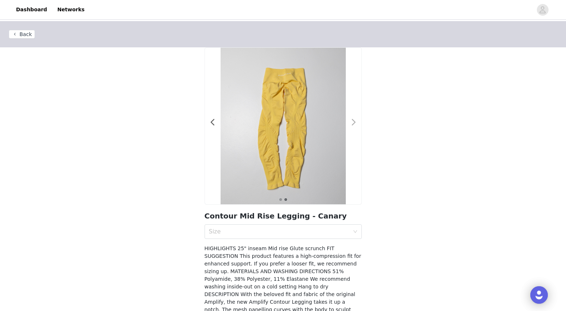
click at [351, 122] on span at bounding box center [354, 122] width 16 height 0
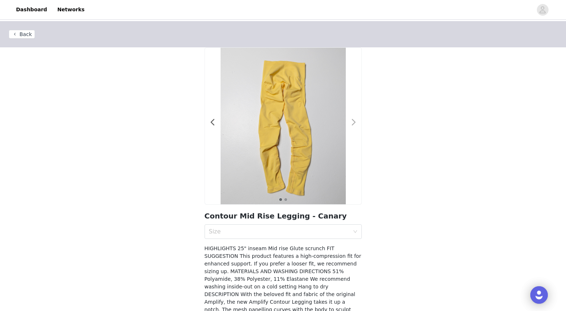
click at [351, 122] on span at bounding box center [354, 122] width 16 height 0
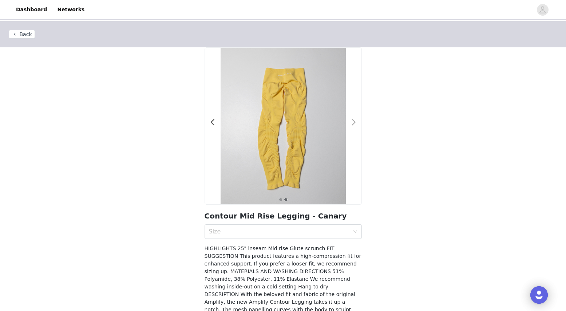
click at [351, 122] on span at bounding box center [354, 122] width 16 height 0
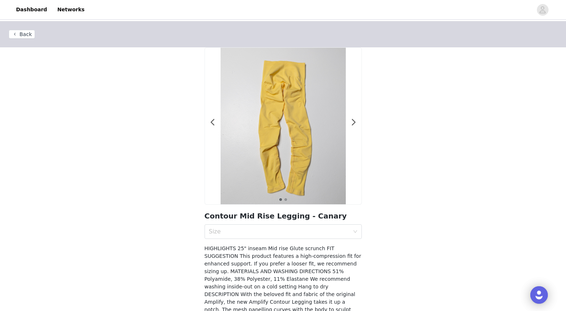
click at [24, 36] on button "Back" at bounding box center [22, 34] width 26 height 9
click at [20, 36] on button "Back" at bounding box center [22, 34] width 26 height 9
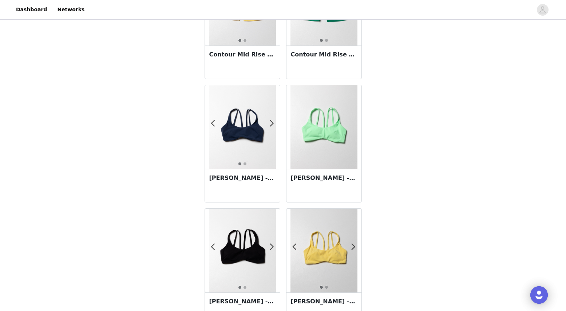
scroll to position [1240, 0]
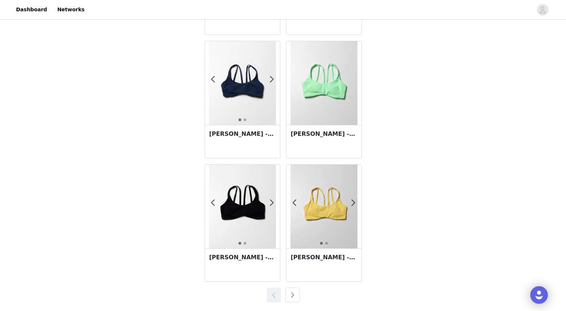
click at [294, 296] on button "button" at bounding box center [292, 294] width 15 height 15
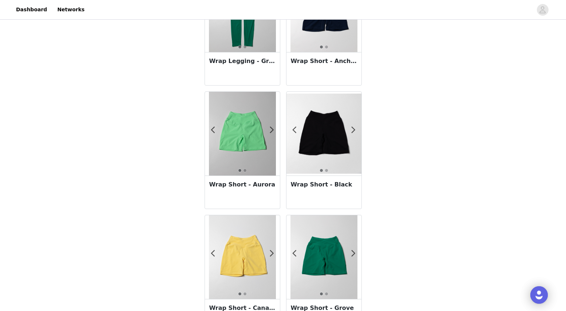
scroll to position [822, 0]
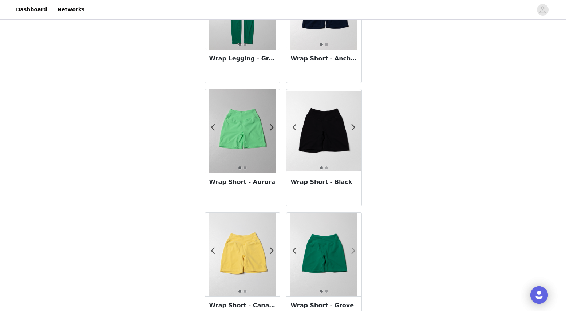
click at [354, 251] on span at bounding box center [353, 251] width 16 height 0
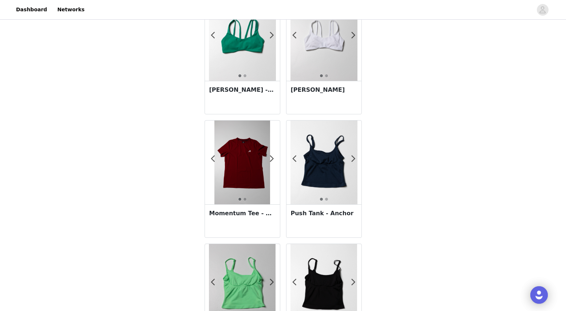
scroll to position [0, 0]
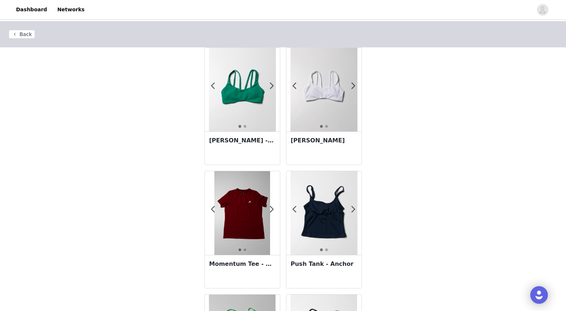
click at [26, 32] on button "Back" at bounding box center [22, 34] width 26 height 9
click at [29, 37] on button "Back" at bounding box center [22, 34] width 26 height 9
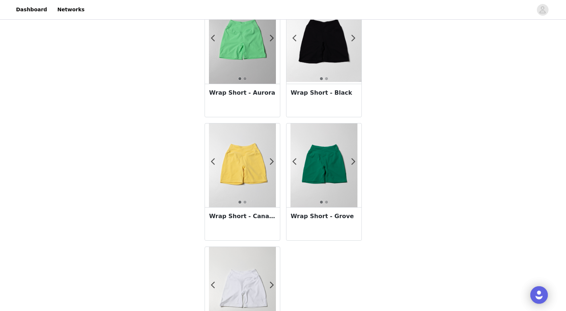
scroll to position [993, 0]
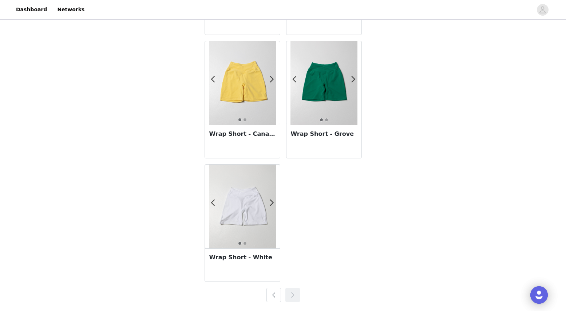
click at [270, 296] on button "button" at bounding box center [273, 294] width 15 height 15
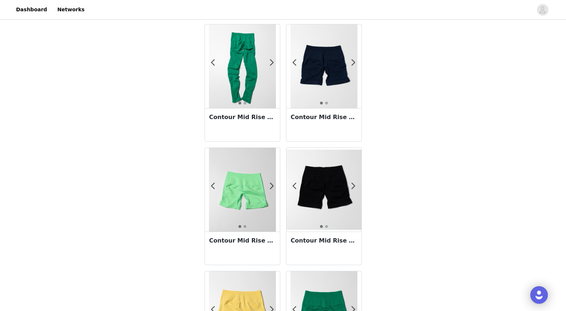
scroll to position [885, 0]
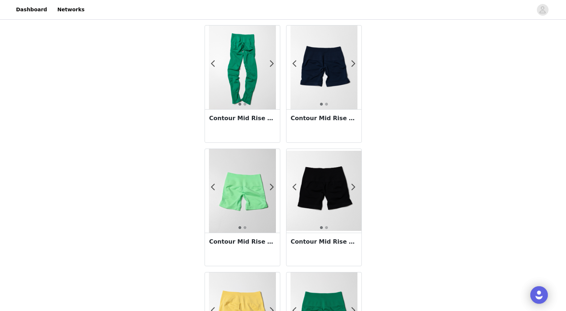
click at [308, 89] on img at bounding box center [323, 67] width 67 height 84
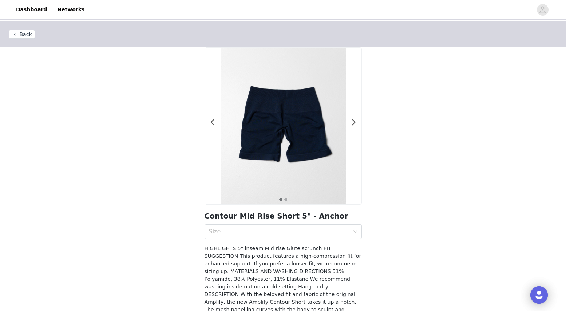
click at [356, 121] on div at bounding box center [283, 126] width 156 height 156
click at [353, 122] on span at bounding box center [354, 122] width 16 height 0
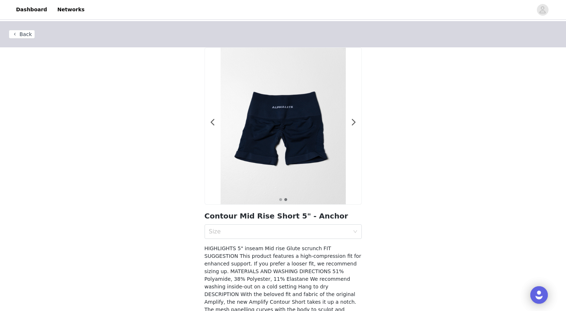
click at [29, 35] on button "Back" at bounding box center [22, 34] width 26 height 9
click at [15, 33] on button "Back" at bounding box center [22, 34] width 26 height 9
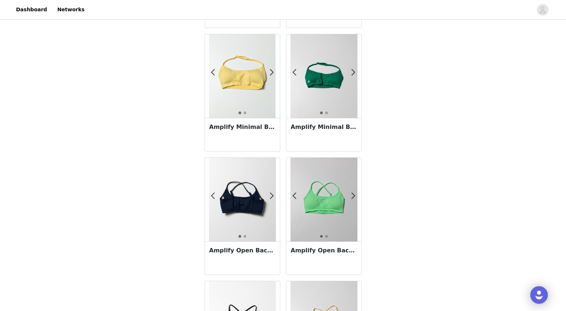
scroll to position [135, 0]
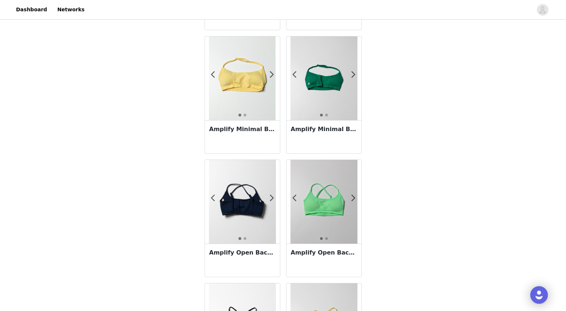
click at [308, 84] on img at bounding box center [323, 78] width 67 height 84
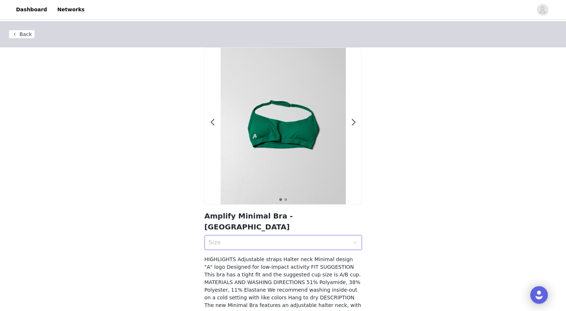
click at [271, 235] on div "Size" at bounding box center [281, 242] width 144 height 14
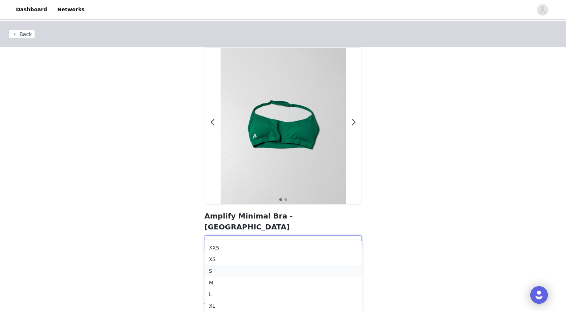
click at [219, 271] on div "S" at bounding box center [283, 271] width 148 height 8
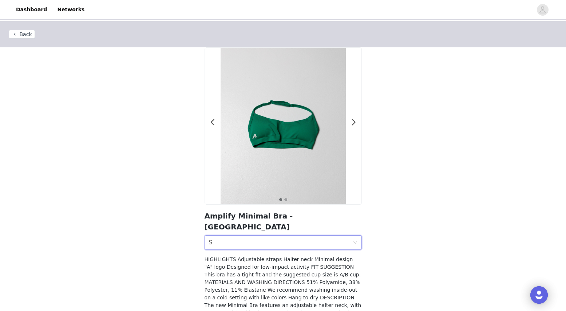
scroll to position [69, 0]
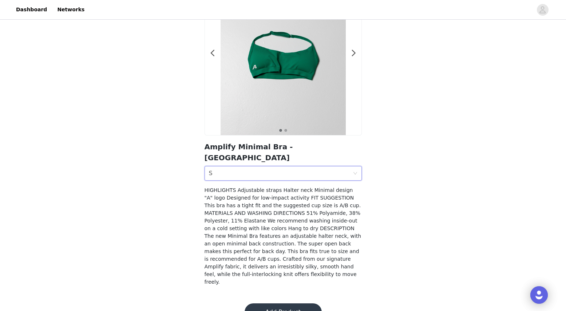
click at [272, 303] on button "Add Product" at bounding box center [282, 311] width 77 height 17
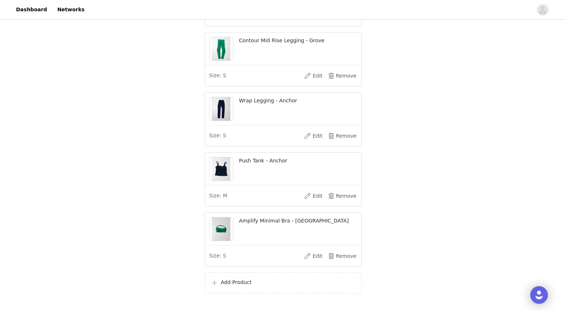
scroll to position [524, 0]
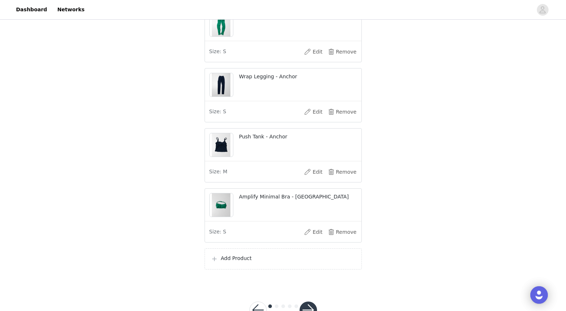
click at [239, 269] on div "Add Product" at bounding box center [282, 258] width 157 height 21
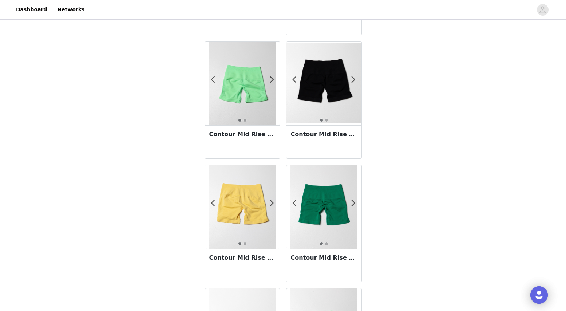
scroll to position [1240, 0]
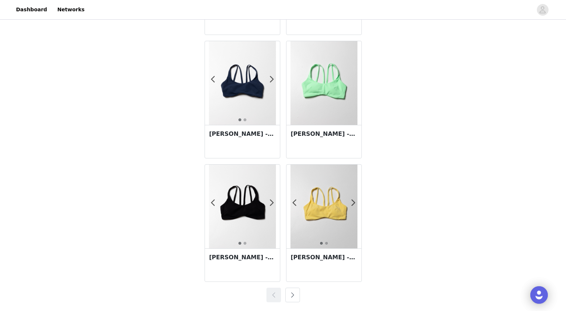
click at [288, 295] on button "button" at bounding box center [292, 294] width 15 height 15
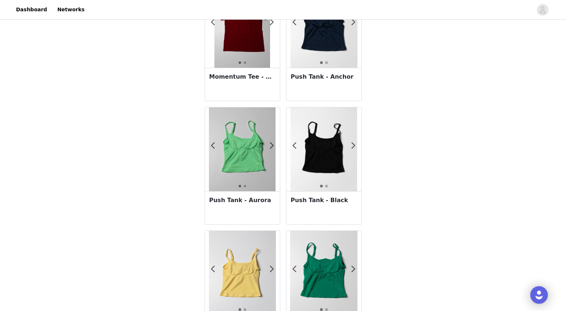
scroll to position [242, 0]
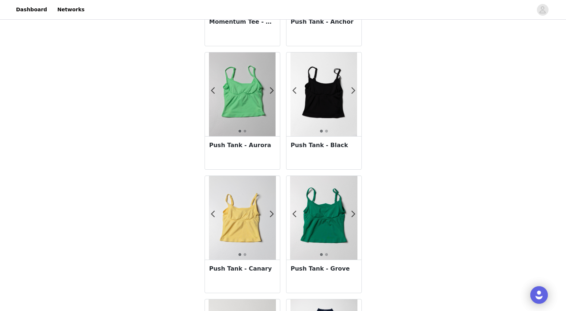
click at [336, 202] on img at bounding box center [323, 218] width 67 height 84
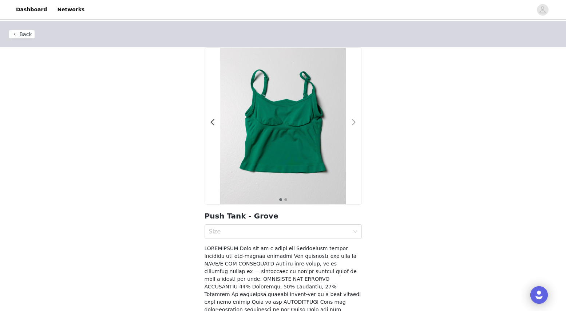
click at [351, 122] on span at bounding box center [354, 122] width 16 height 0
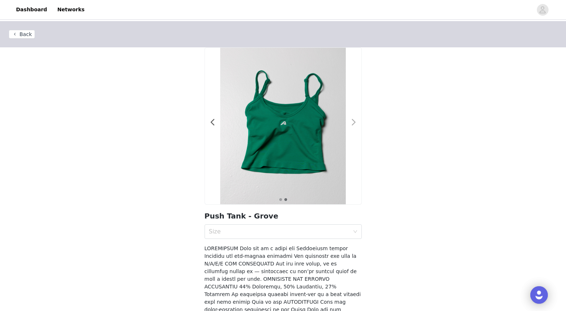
click at [351, 122] on span at bounding box center [354, 122] width 16 height 0
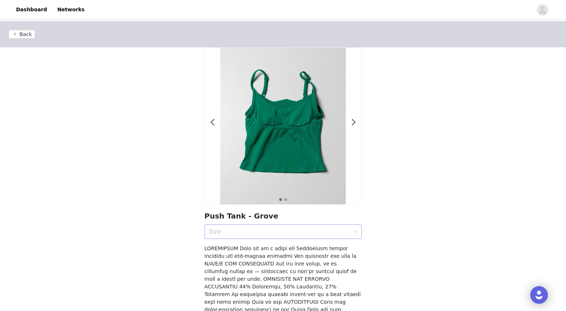
click at [272, 229] on div "Size" at bounding box center [279, 231] width 140 height 7
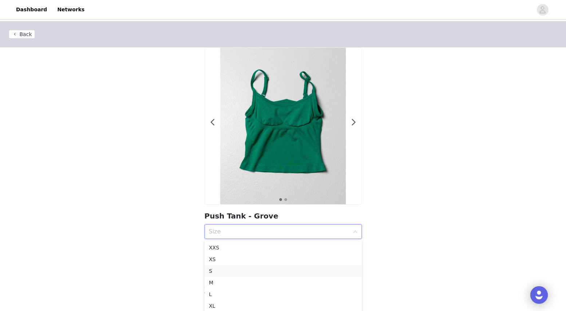
click at [247, 273] on div "S" at bounding box center [283, 271] width 148 height 8
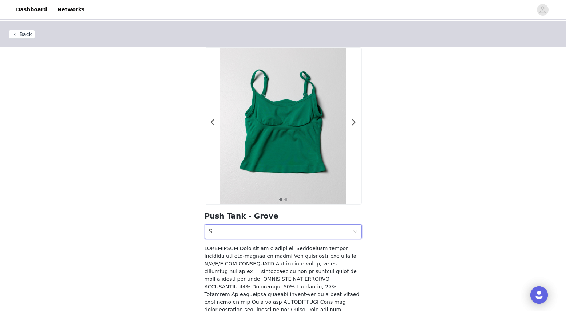
click at [239, 231] on div "Size S" at bounding box center [281, 231] width 144 height 14
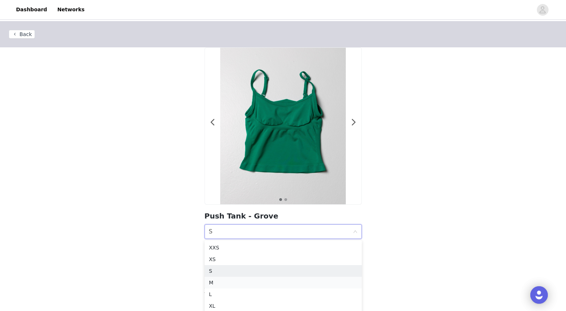
click at [225, 277] on li "M" at bounding box center [282, 282] width 157 height 12
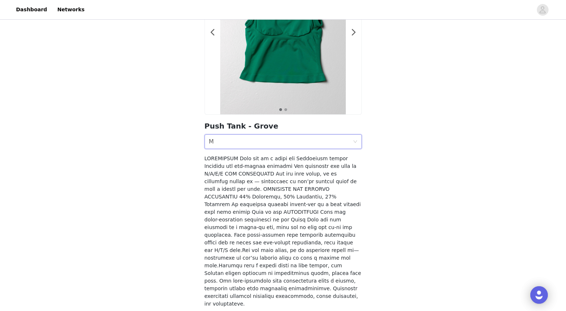
scroll to position [107, 0]
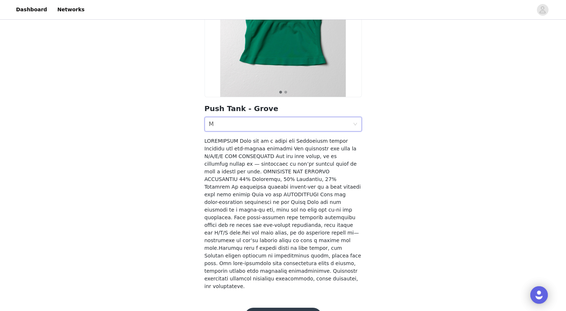
click at [271, 307] on button "Add Product" at bounding box center [282, 315] width 77 height 17
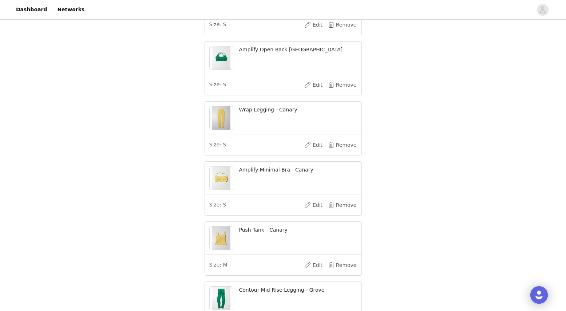
scroll to position [258, 0]
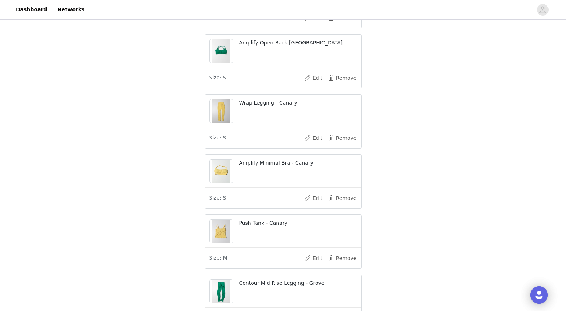
click at [271, 47] on p "Amplify Open Back [GEOGRAPHIC_DATA]" at bounding box center [298, 43] width 118 height 8
click at [313, 84] on button "Edit" at bounding box center [313, 78] width 29 height 12
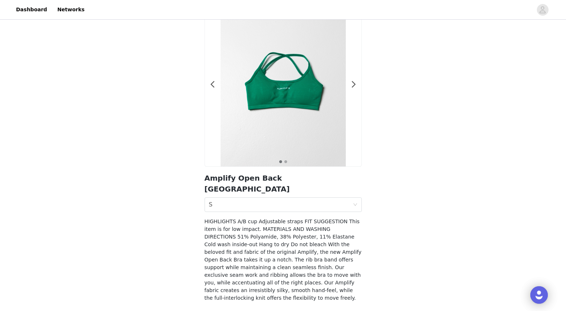
scroll to position [39, 0]
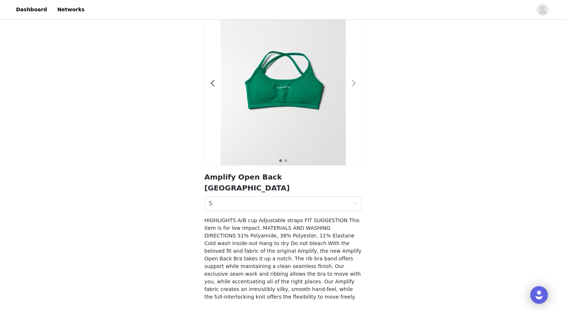
click at [354, 83] on span at bounding box center [354, 83] width 16 height 0
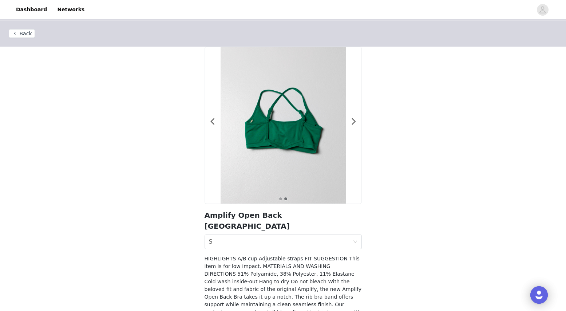
scroll to position [0, 0]
click at [18, 35] on button "Back" at bounding box center [22, 34] width 26 height 9
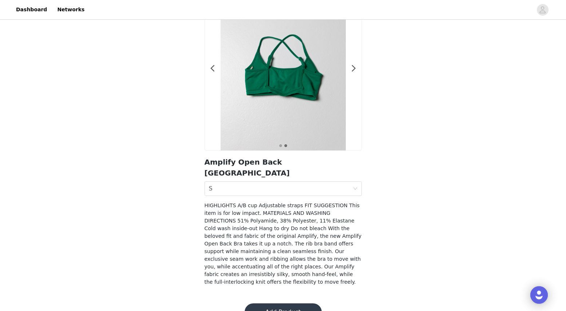
click at [290, 303] on button "Add Product" at bounding box center [282, 311] width 77 height 17
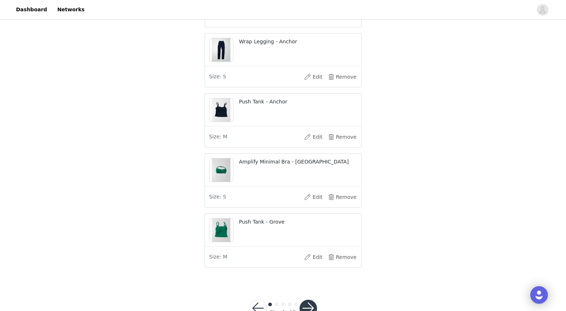
scroll to position [560, 0]
click at [348, 201] on button "Remove" at bounding box center [342, 195] width 29 height 12
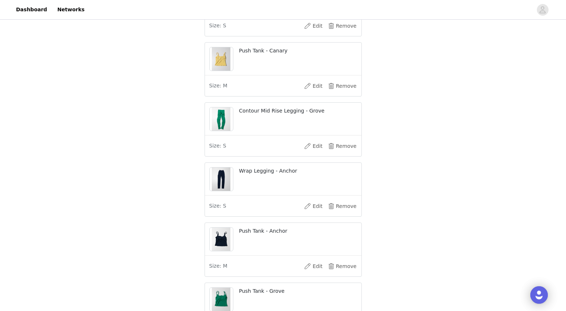
scroll to position [499, 0]
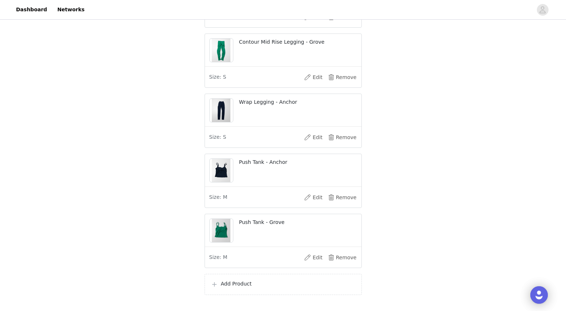
click at [242, 287] on p "Add Product" at bounding box center [288, 284] width 135 height 8
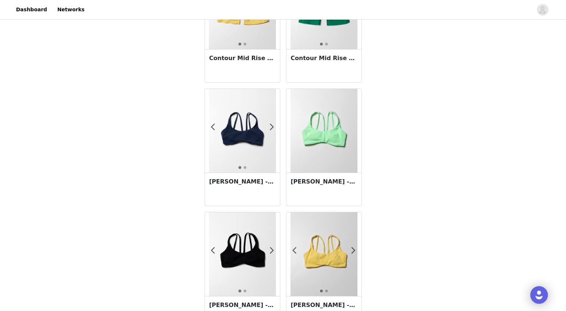
scroll to position [1240, 0]
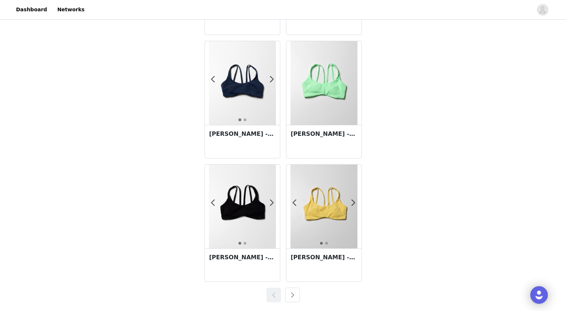
click at [291, 294] on button "button" at bounding box center [292, 294] width 15 height 15
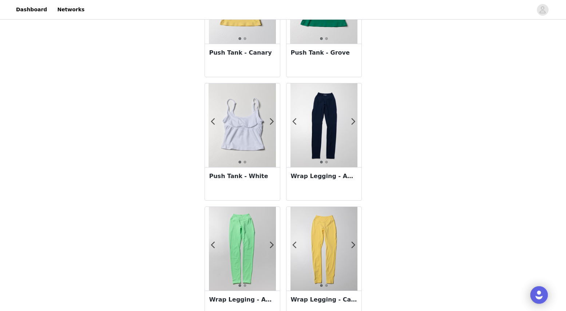
scroll to position [459, 0]
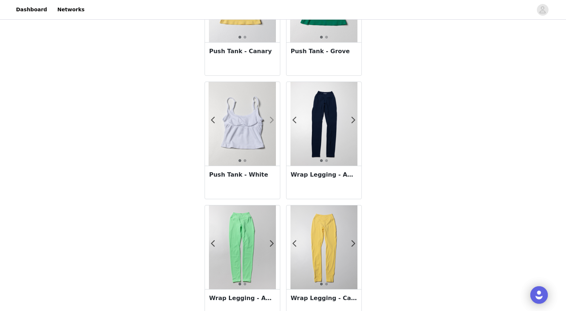
click at [271, 120] on span at bounding box center [272, 120] width 16 height 0
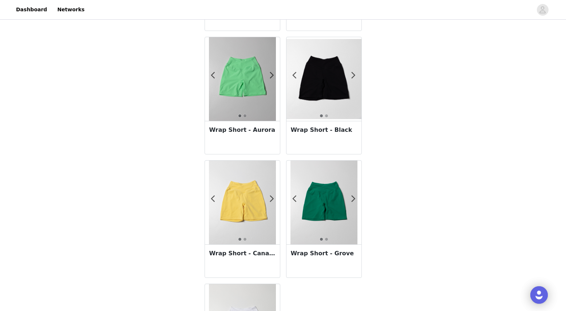
scroll to position [837, 0]
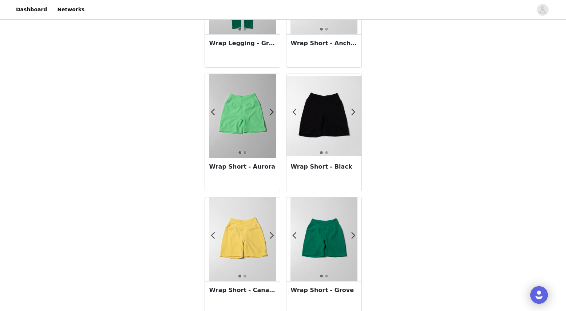
click at [330, 226] on img at bounding box center [323, 239] width 67 height 84
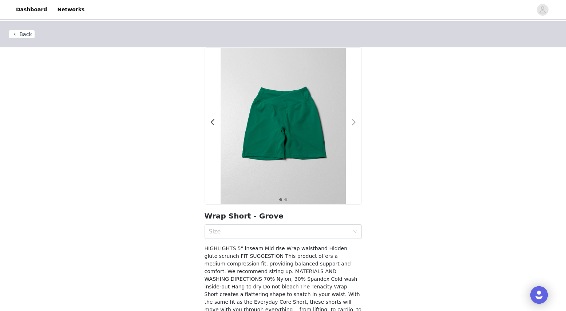
click at [353, 122] on span at bounding box center [354, 122] width 16 height 0
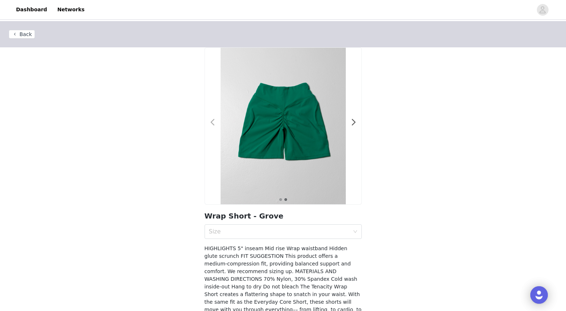
click at [213, 122] on span at bounding box center [212, 122] width 16 height 0
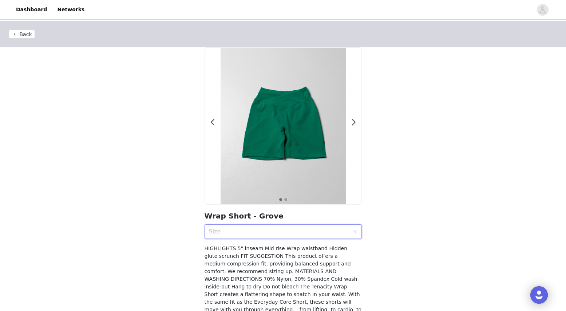
click at [244, 237] on div "Size" at bounding box center [281, 231] width 144 height 14
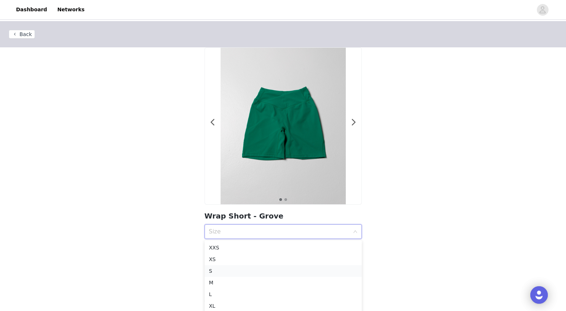
click at [248, 275] on li "S" at bounding box center [282, 271] width 157 height 12
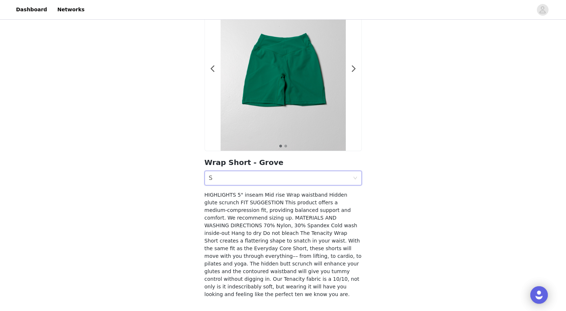
scroll to position [77, 0]
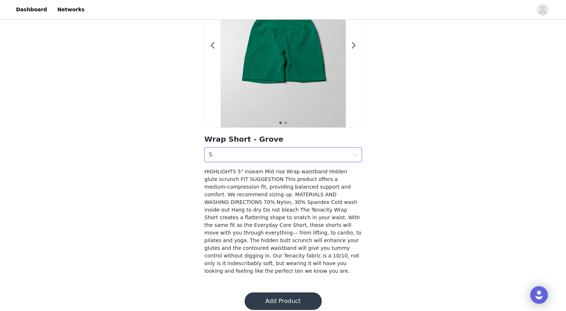
click at [270, 299] on button "Add Product" at bounding box center [282, 300] width 77 height 17
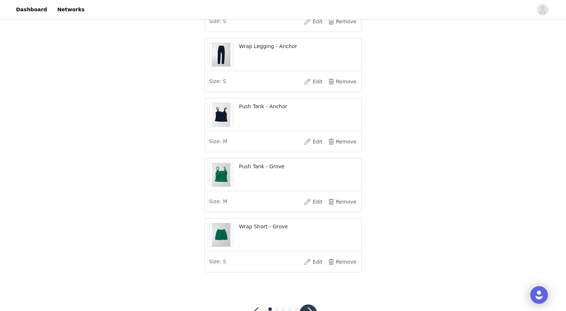
scroll to position [554, 0]
click at [339, 268] on button "Remove" at bounding box center [342, 262] width 29 height 12
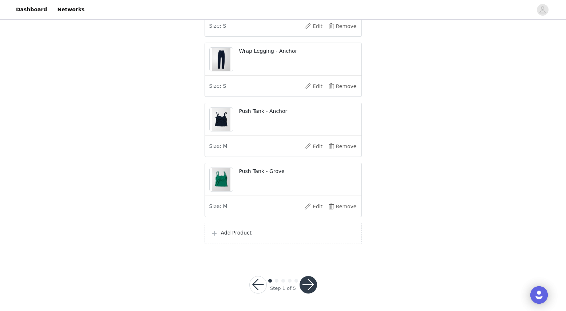
click at [280, 231] on div "Add Product" at bounding box center [282, 233] width 157 height 21
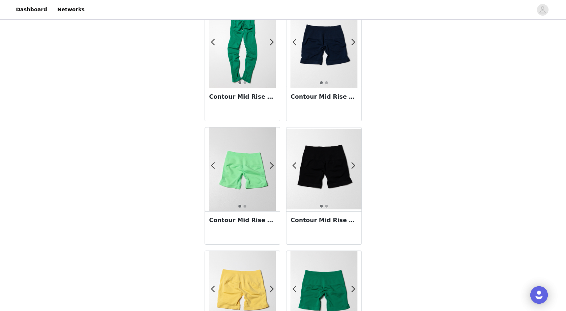
scroll to position [906, 0]
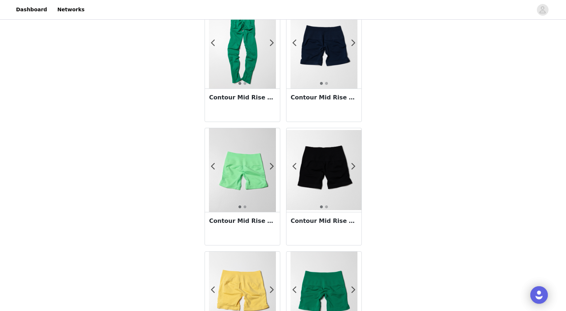
click at [268, 162] on img at bounding box center [242, 170] width 67 height 84
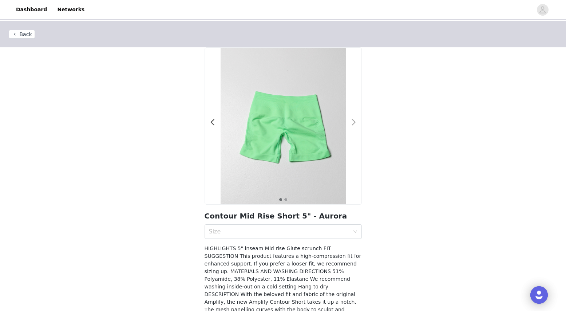
click at [352, 122] on span at bounding box center [354, 122] width 16 height 0
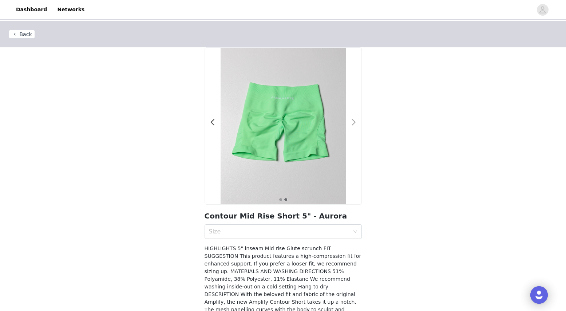
click at [352, 122] on span at bounding box center [354, 122] width 16 height 0
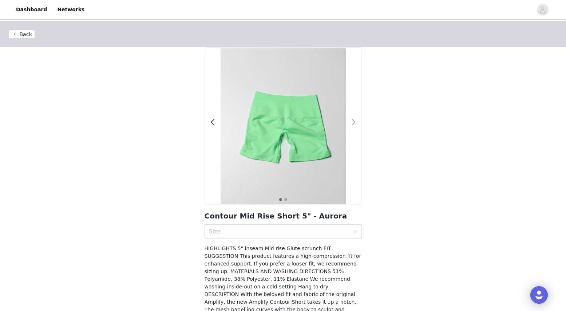
click at [352, 122] on span at bounding box center [354, 122] width 16 height 0
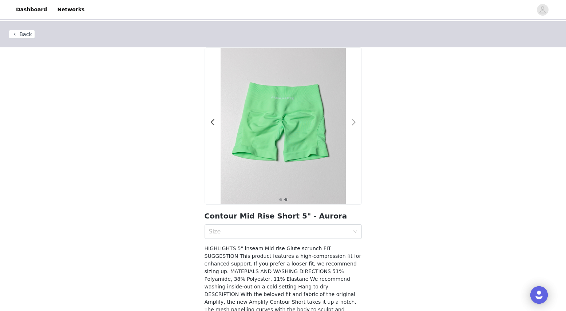
click at [352, 122] on span at bounding box center [354, 122] width 16 height 0
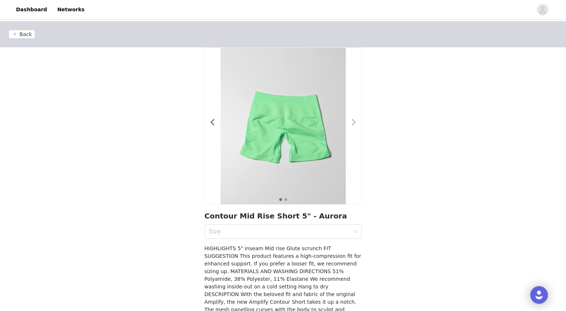
click at [352, 122] on span at bounding box center [354, 122] width 16 height 0
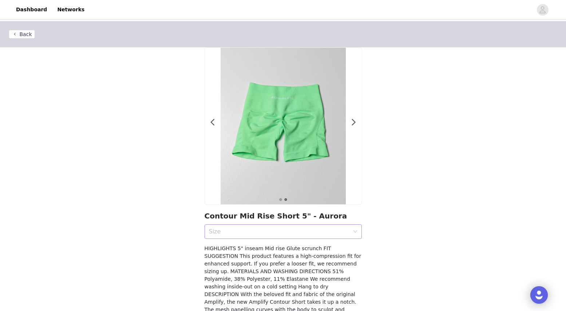
click at [254, 231] on div "Size" at bounding box center [279, 231] width 140 height 7
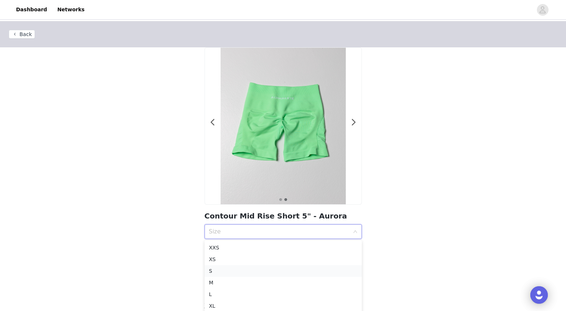
click at [246, 267] on div "S" at bounding box center [283, 271] width 148 height 8
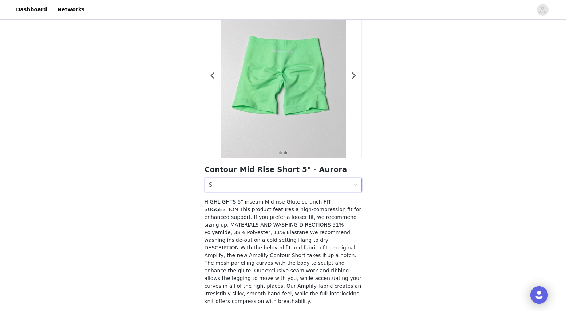
scroll to position [77, 0]
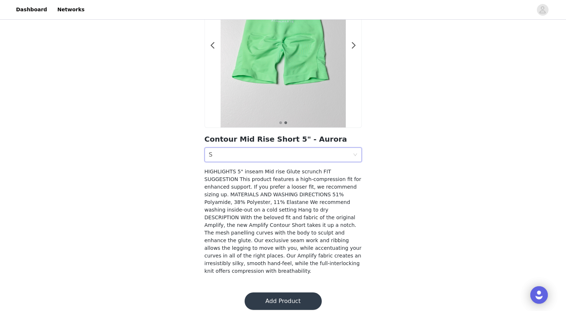
click at [260, 292] on button "Add Product" at bounding box center [282, 300] width 77 height 17
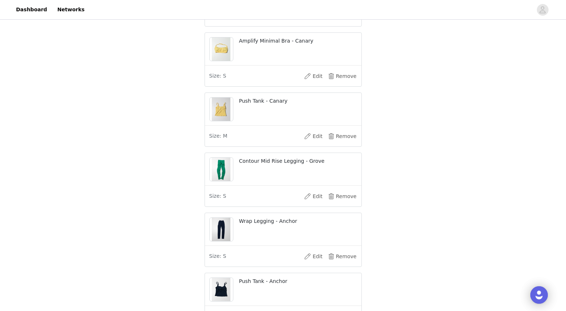
scroll to position [388, 0]
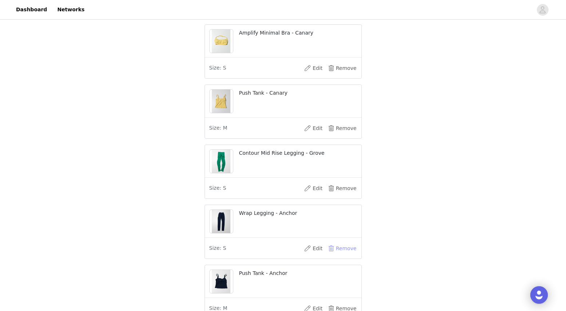
click at [348, 252] on button "Remove" at bounding box center [342, 248] width 29 height 12
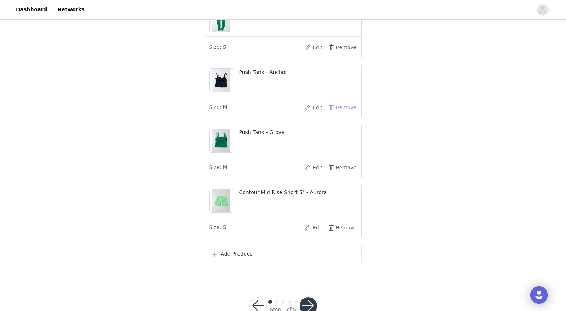
scroll to position [557, 0]
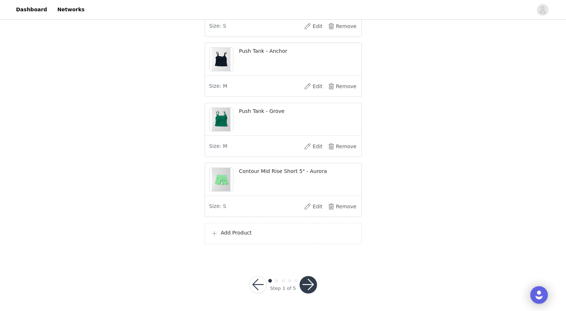
click at [277, 237] on div "Add Product" at bounding box center [283, 233] width 145 height 9
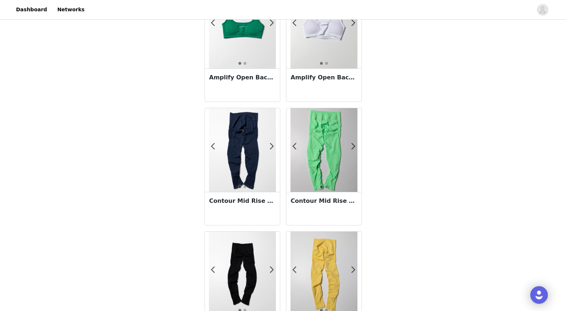
scroll to position [649, 0]
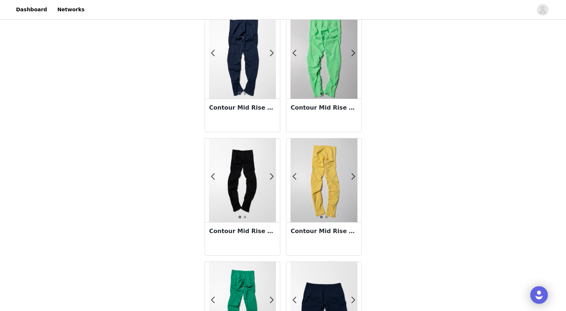
click at [234, 117] on div "Contour Mid Rise Legging - Anchor" at bounding box center [242, 115] width 75 height 33
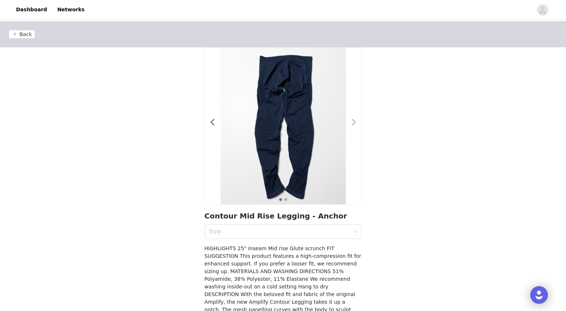
click at [353, 122] on span at bounding box center [354, 122] width 16 height 0
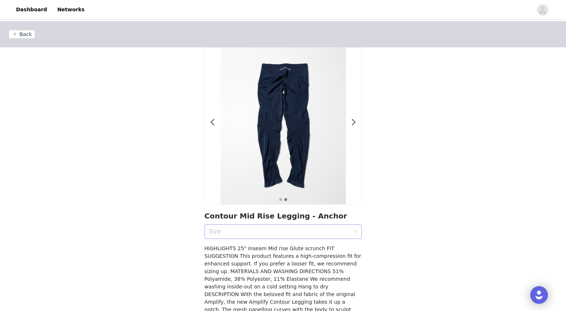
click at [274, 235] on div "Size" at bounding box center [279, 231] width 140 height 7
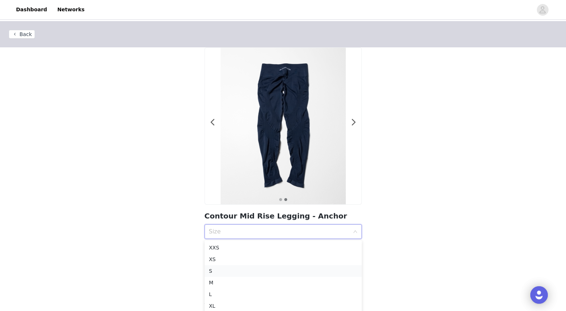
click at [238, 269] on div "S" at bounding box center [283, 271] width 148 height 8
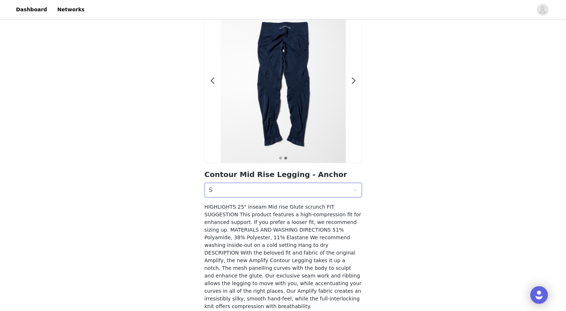
scroll to position [77, 0]
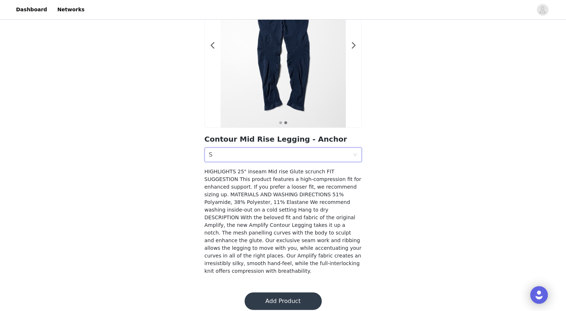
click at [262, 295] on button "Add Product" at bounding box center [282, 300] width 77 height 17
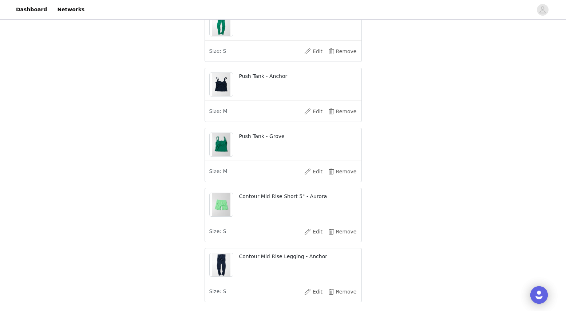
scroll to position [530, 0]
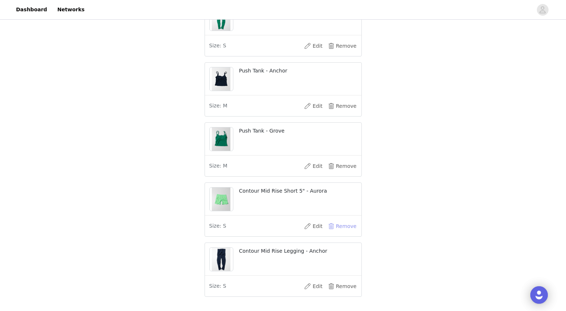
click at [350, 232] on button "Remove" at bounding box center [342, 226] width 29 height 12
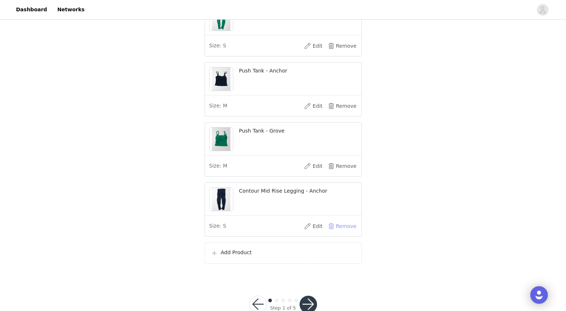
scroll to position [531, 0]
click at [346, 230] on button "Remove" at bounding box center [342, 225] width 29 height 12
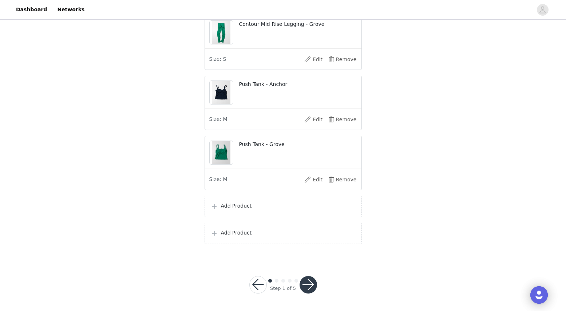
click at [254, 205] on p "Add Product" at bounding box center [288, 206] width 135 height 8
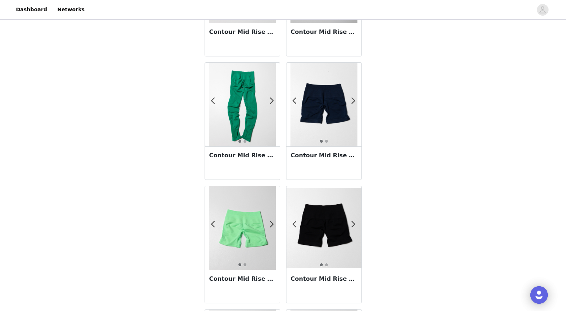
scroll to position [855, 0]
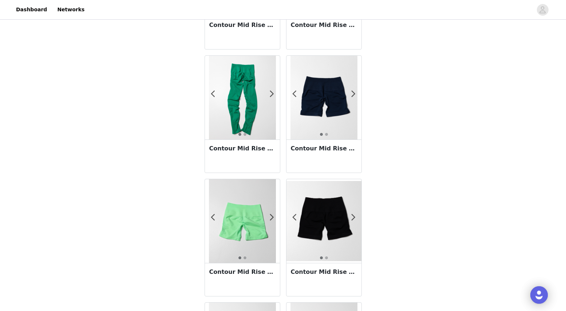
click at [330, 152] on h3 "Contour Mid Rise Short 5" - Anchor" at bounding box center [324, 148] width 66 height 9
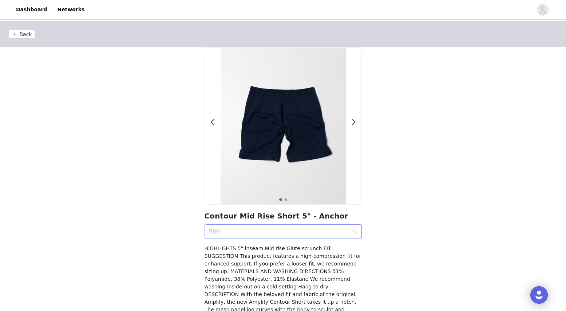
click at [272, 235] on div "Size" at bounding box center [279, 231] width 140 height 7
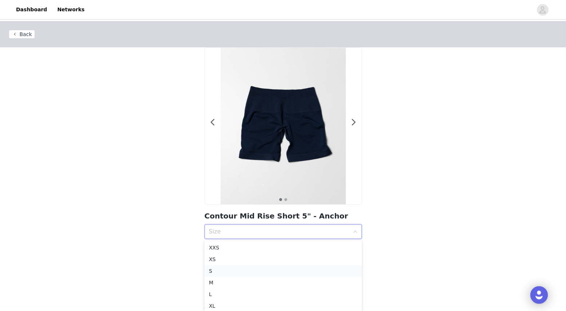
click at [247, 271] on div "S" at bounding box center [283, 271] width 148 height 8
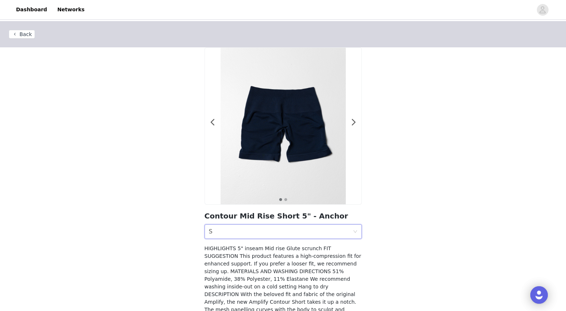
scroll to position [77, 0]
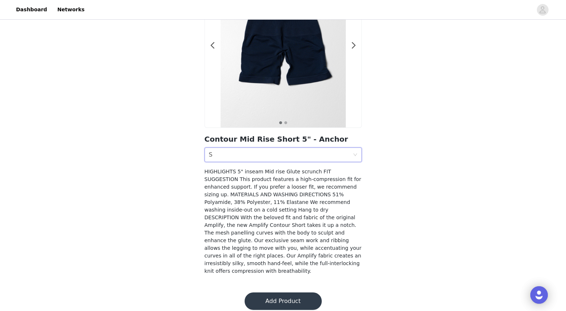
click at [267, 292] on button "Add Product" at bounding box center [282, 300] width 77 height 17
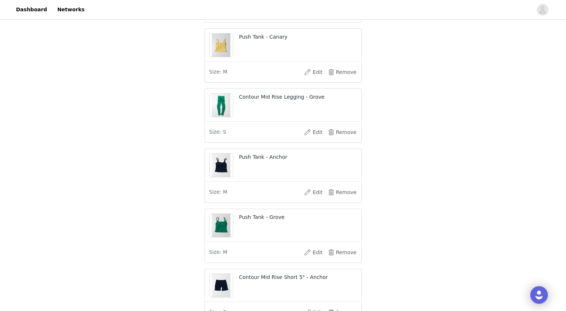
scroll to position [557, 0]
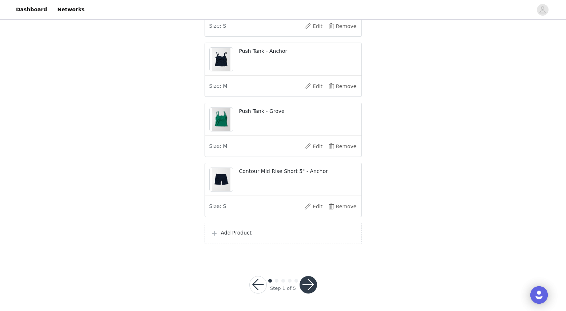
click at [244, 241] on div "Add Product" at bounding box center [282, 233] width 157 height 21
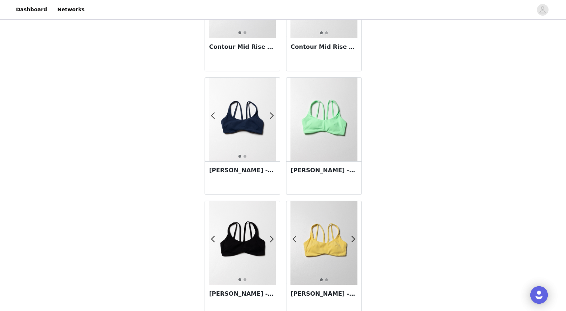
scroll to position [1240, 0]
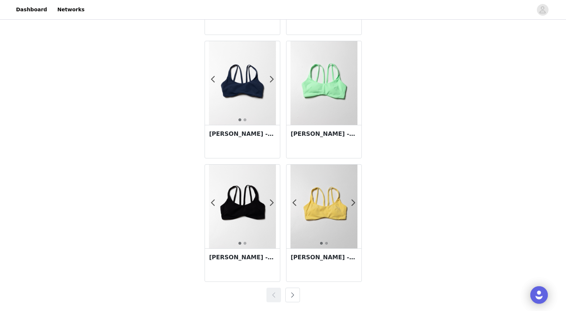
click at [291, 297] on button "button" at bounding box center [292, 294] width 15 height 15
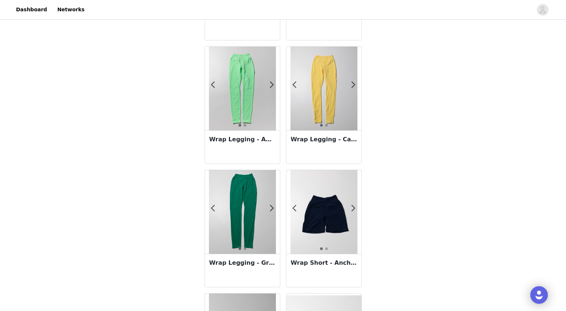
scroll to position [509, 0]
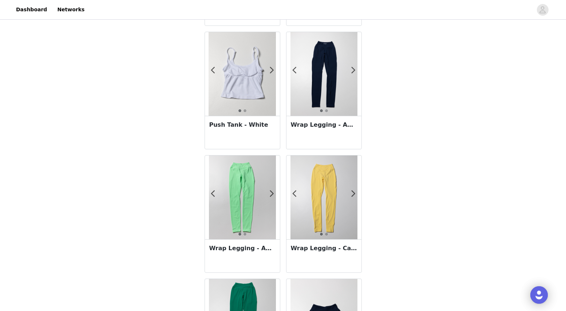
click at [243, 194] on img at bounding box center [242, 197] width 67 height 84
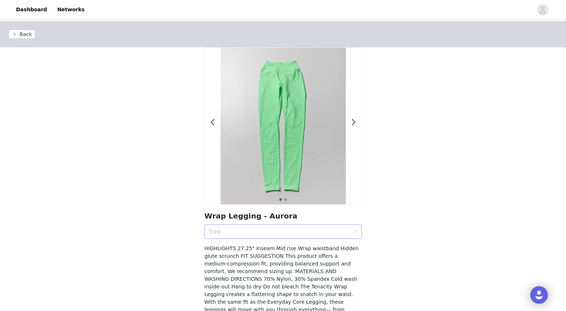
click at [266, 235] on div "Size" at bounding box center [279, 231] width 140 height 7
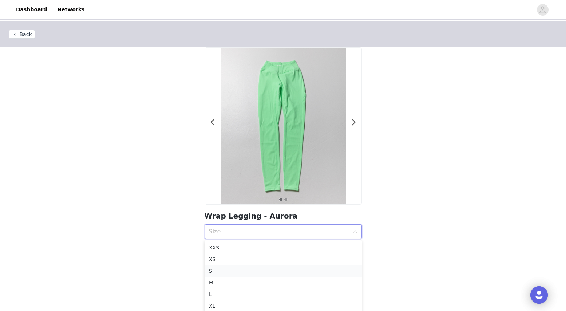
click at [237, 273] on div "S" at bounding box center [283, 271] width 148 height 8
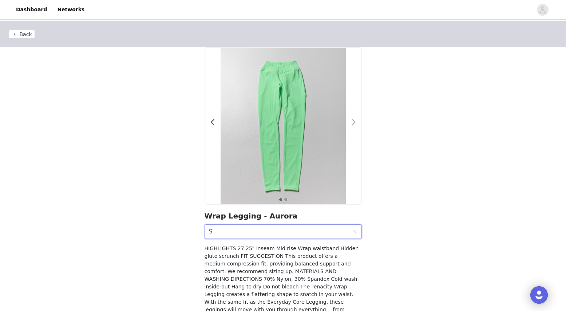
click at [354, 122] on span at bounding box center [354, 122] width 16 height 0
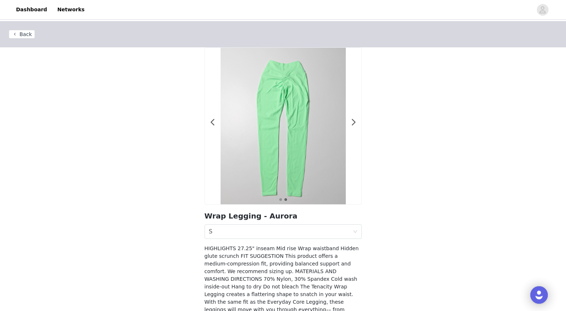
scroll to position [77, 0]
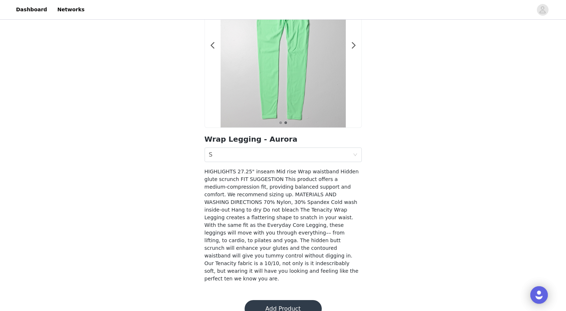
click at [303, 300] on button "Add Product" at bounding box center [282, 308] width 77 height 17
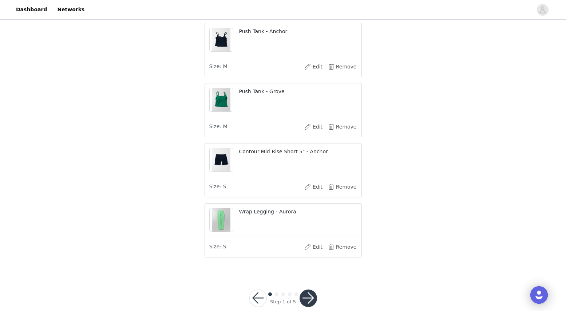
scroll to position [590, 0]
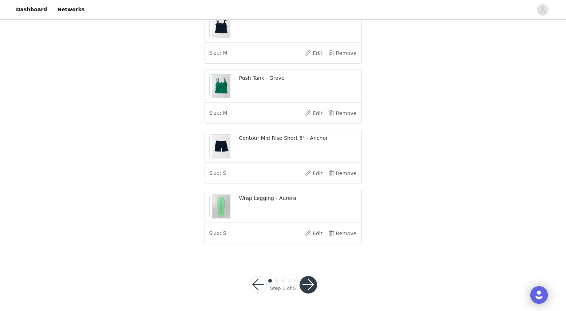
click at [305, 282] on button "button" at bounding box center [307, 284] width 17 height 17
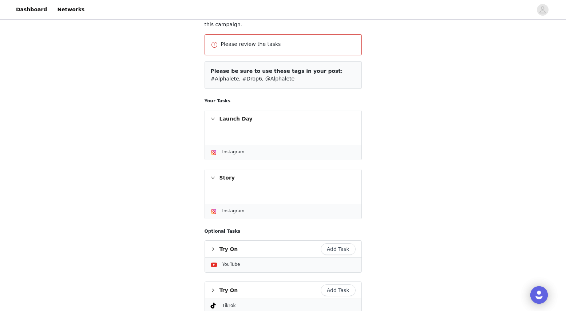
scroll to position [144, 0]
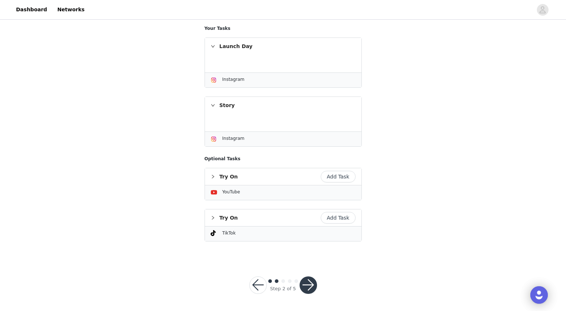
click at [330, 175] on button "Add Task" at bounding box center [337, 177] width 35 height 12
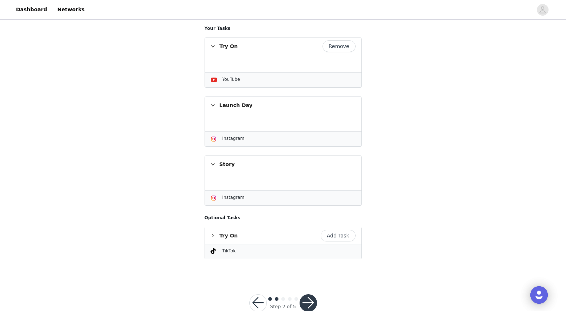
click at [309, 299] on button "button" at bounding box center [307, 302] width 17 height 17
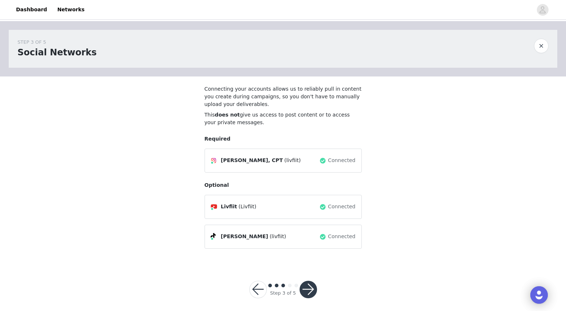
click at [309, 282] on button "button" at bounding box center [307, 288] width 17 height 17
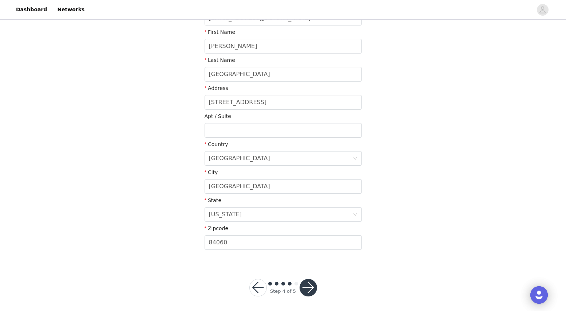
scroll to position [138, 0]
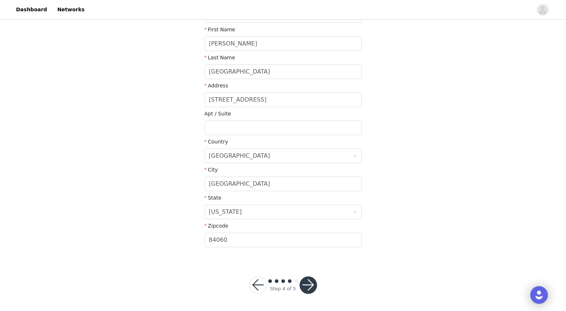
click at [311, 287] on button "button" at bounding box center [307, 284] width 17 height 17
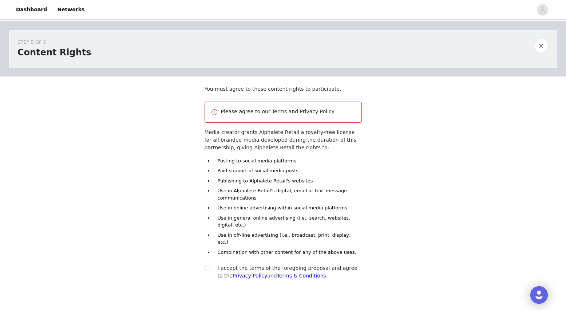
scroll to position [34, 0]
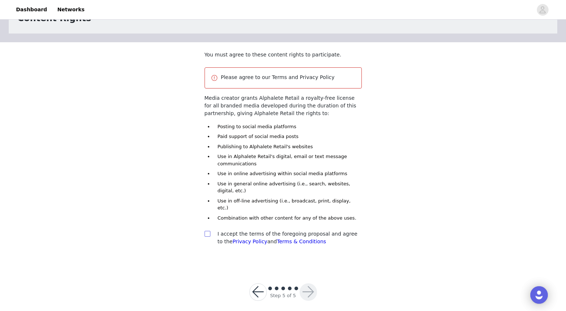
click at [207, 231] on input "checkbox" at bounding box center [206, 233] width 5 height 5
checkbox input "true"
click at [315, 286] on button "button" at bounding box center [307, 291] width 17 height 17
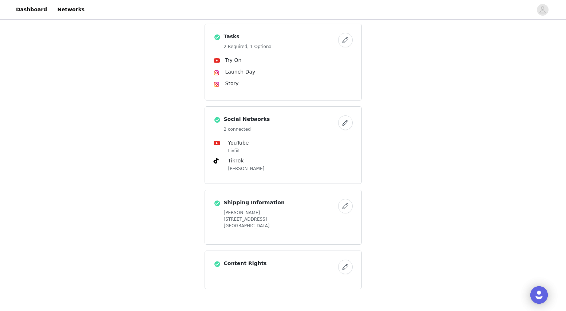
scroll to position [531, 0]
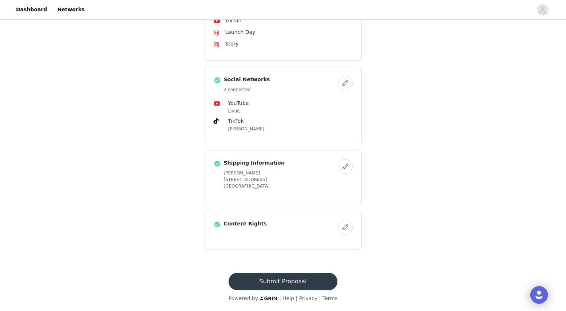
click at [279, 279] on button "Submit Proposal" at bounding box center [282, 280] width 109 height 17
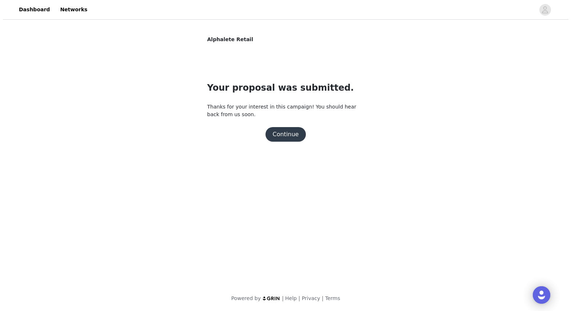
scroll to position [0, 0]
